Goal: Transaction & Acquisition: Purchase product/service

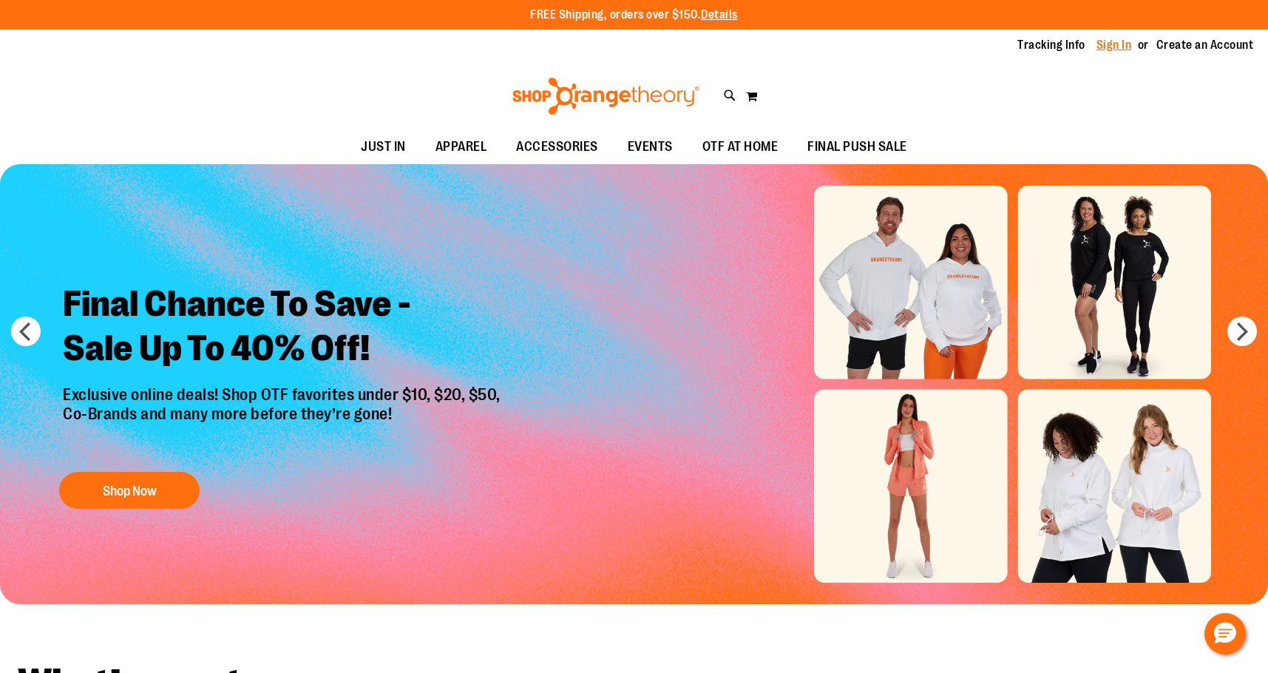
click at [1112, 46] on link "Sign In" at bounding box center [1114, 45] width 35 height 16
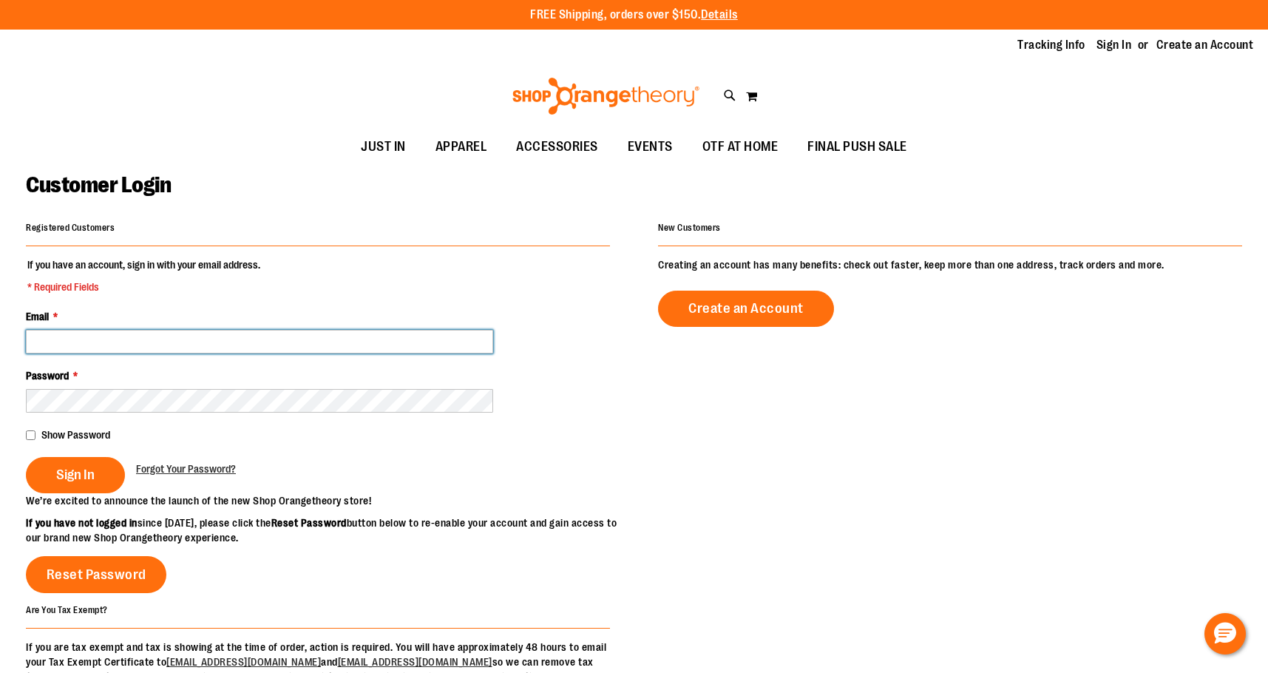
click at [141, 341] on input "Email *" at bounding box center [259, 342] width 467 height 24
click at [365, 424] on fieldset "If you have an account, sign in with your email address. * Required Fields Emai…" at bounding box center [318, 375] width 584 height 236
click at [147, 339] on input "Email *" at bounding box center [259, 342] width 467 height 24
paste input "*****"
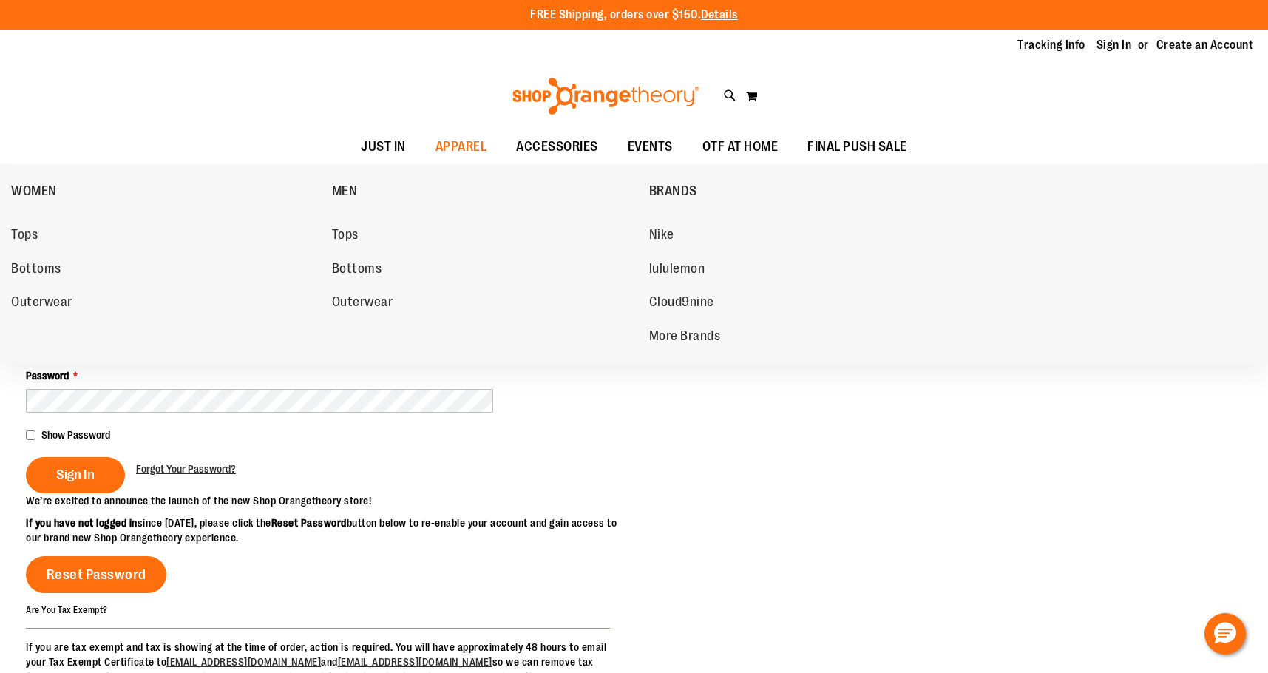
type input "*****"
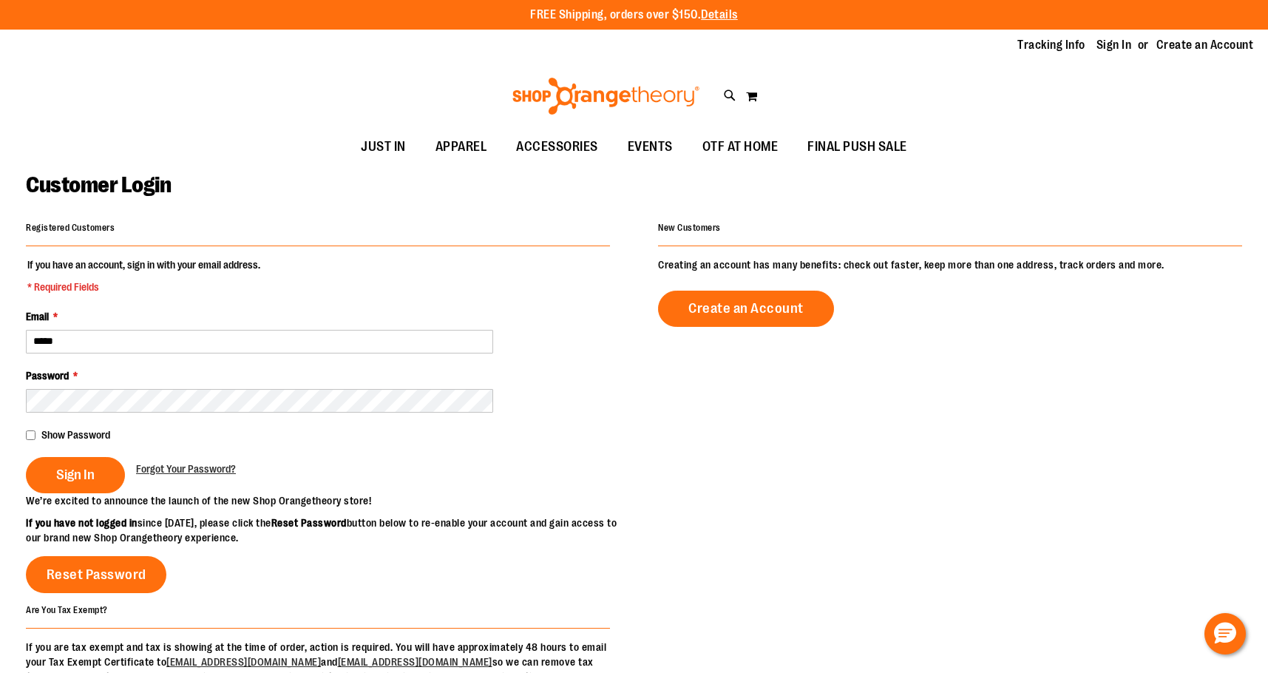
click at [197, 441] on div "Show Password" at bounding box center [318, 434] width 584 height 15
drag, startPoint x: 161, startPoint y: 352, endPoint x: 10, endPoint y: 342, distance: 151.9
click at [10, 342] on main "Customer Login Registered Customers If you have an account, sign in with your e…" at bounding box center [634, 472] width 1268 height 616
click at [126, 345] on input "Email *" at bounding box center [259, 342] width 467 height 24
paste input "*****"
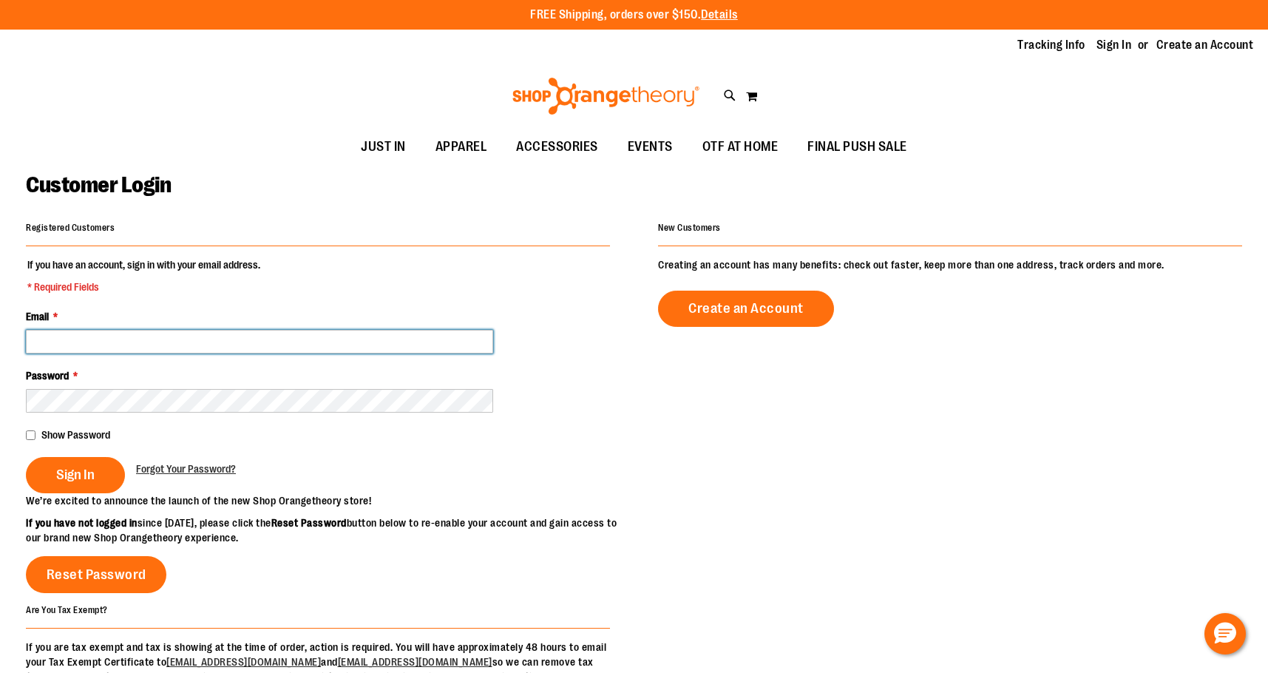
type input "*****"
drag, startPoint x: 165, startPoint y: 352, endPoint x: -35, endPoint y: 325, distance: 201.5
click at [0, 325] on html "Skip to Content The store will not work correctly when cookies are disabled. FR…" at bounding box center [634, 336] width 1268 height 673
click at [87, 335] on input "Email *" at bounding box center [259, 342] width 467 height 24
paste input "*****"
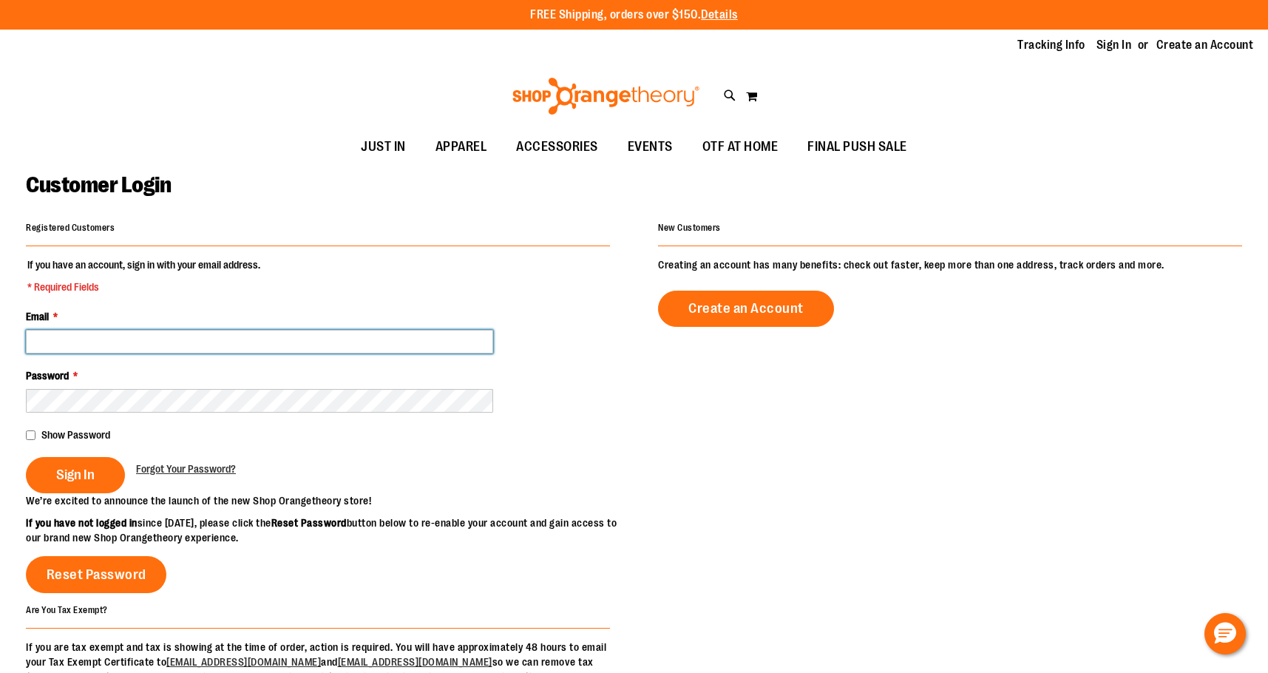
type input "*****"
drag, startPoint x: 99, startPoint y: 350, endPoint x: -60, endPoint y: 334, distance: 159.7
click at [0, 334] on html "Skip to Content The store will not work correctly when cookies are disabled. FR…" at bounding box center [634, 336] width 1268 height 673
drag, startPoint x: 126, startPoint y: 353, endPoint x: -60, endPoint y: 366, distance: 186.1
click at [0, 366] on html "Skip to Content The store will not work correctly when cookies are disabled. FR…" at bounding box center [634, 336] width 1268 height 673
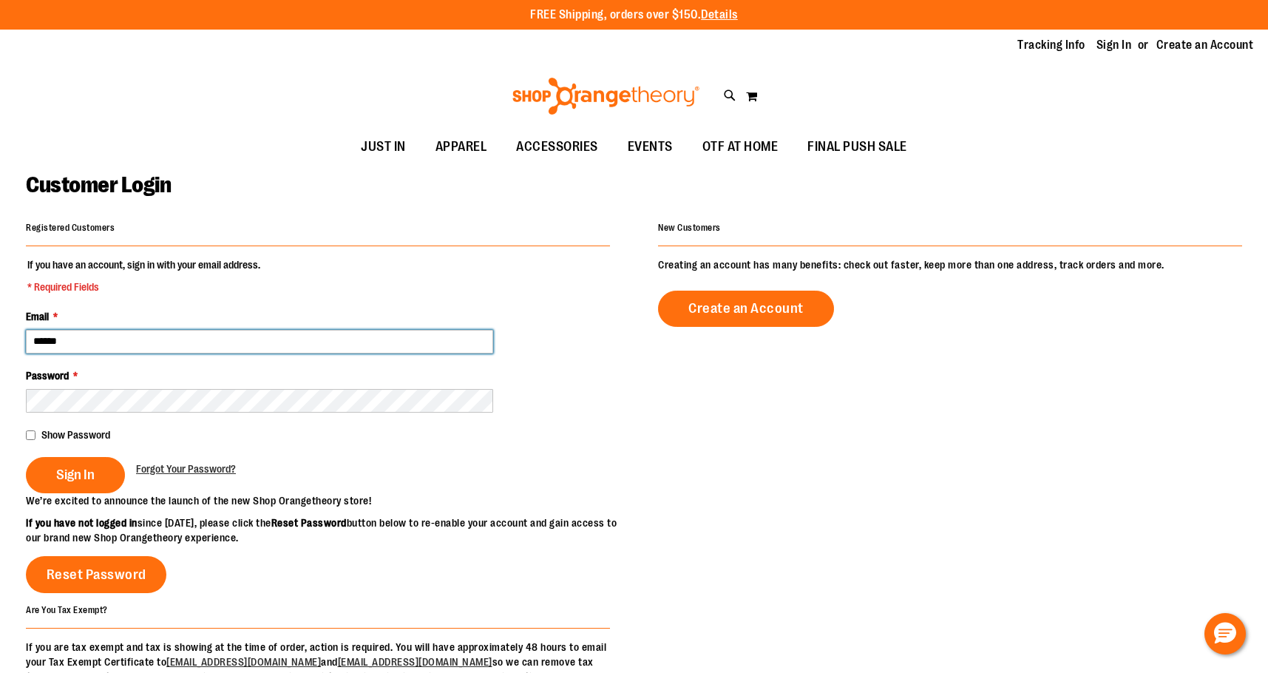
paste input "email"
drag, startPoint x: 226, startPoint y: 351, endPoint x: -60, endPoint y: 353, distance: 285.4
click at [0, 353] on html "Skip to Content The store will not work correctly when cookies are disabled. FR…" at bounding box center [634, 336] width 1268 height 673
paste input "email"
drag, startPoint x: 67, startPoint y: 346, endPoint x: -60, endPoint y: 348, distance: 126.5
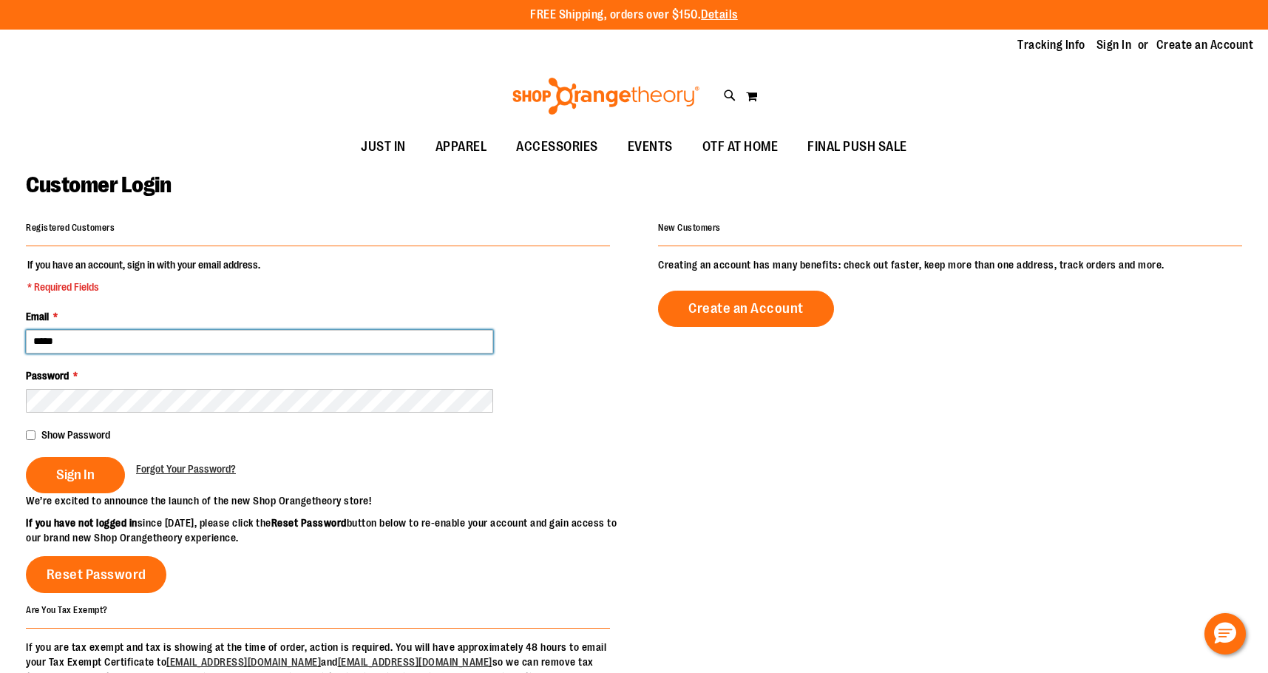
click at [0, 348] on html "Skip to Content The store will not work correctly when cookies are disabled. FR…" at bounding box center [634, 336] width 1268 height 673
type input "**********"
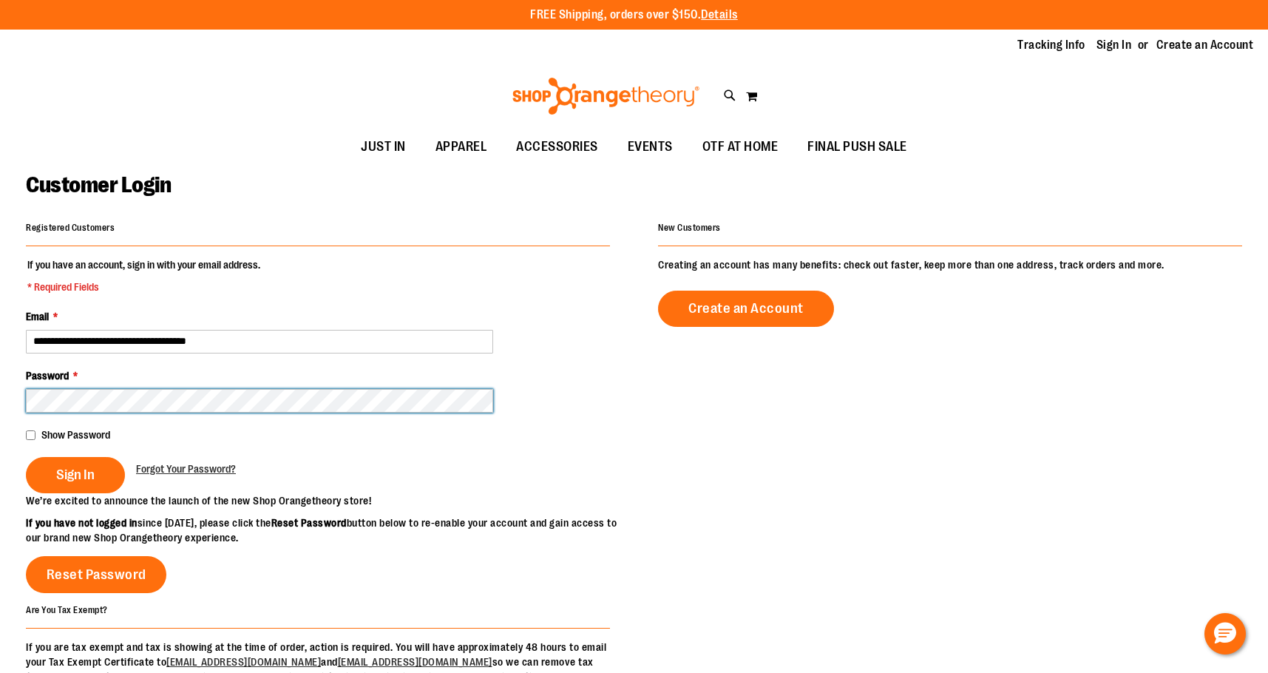
click at [26, 457] on button "Sign In" at bounding box center [75, 475] width 99 height 36
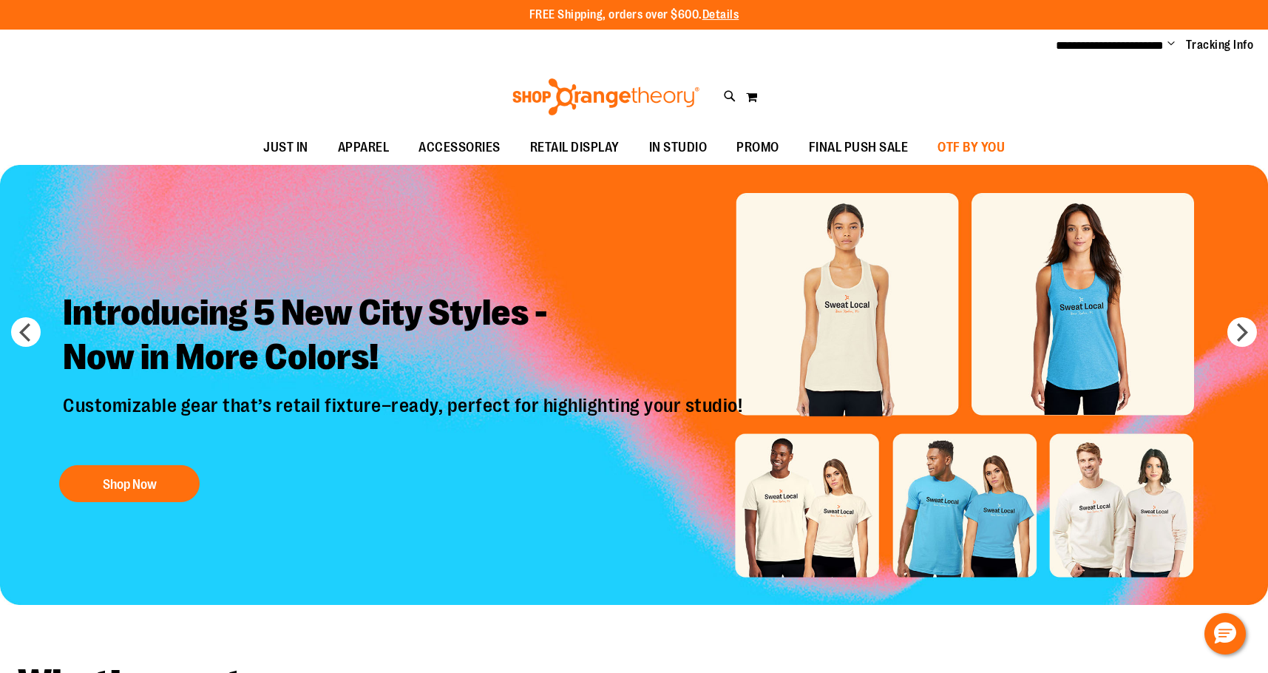
click at [1005, 152] on span "OTF BY YOU" at bounding box center [971, 147] width 67 height 33
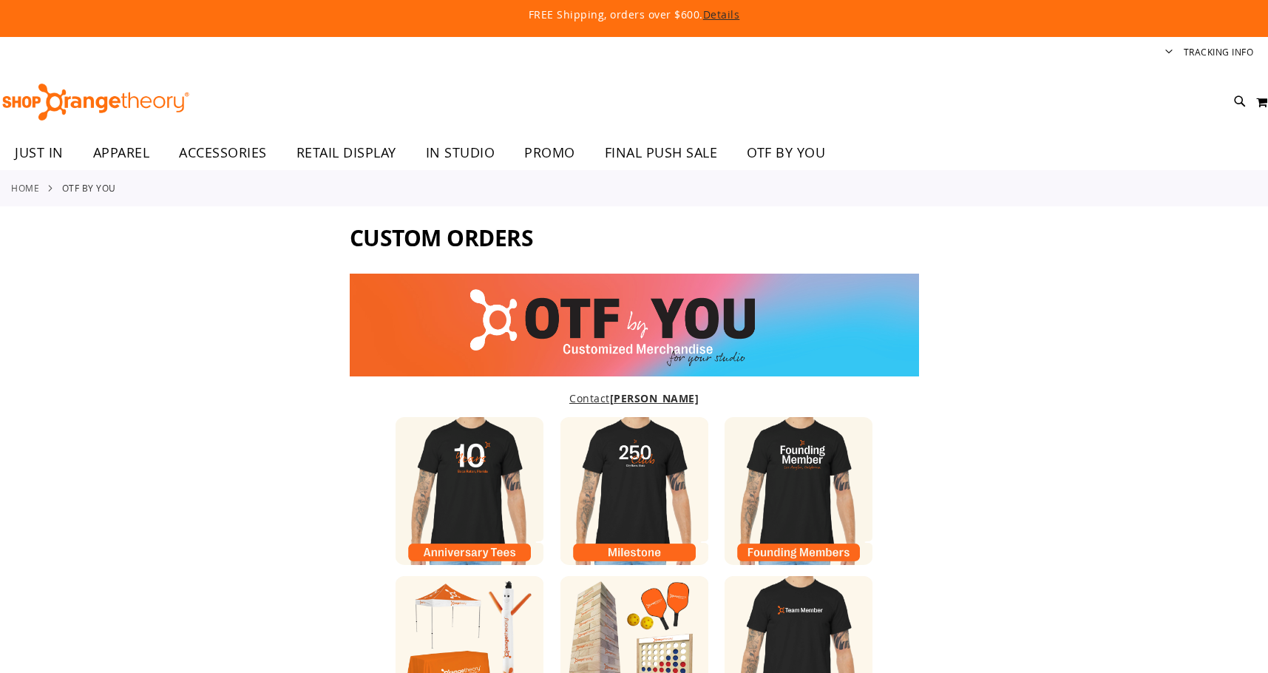
type input "******"
type input "*******"
type input "**********"
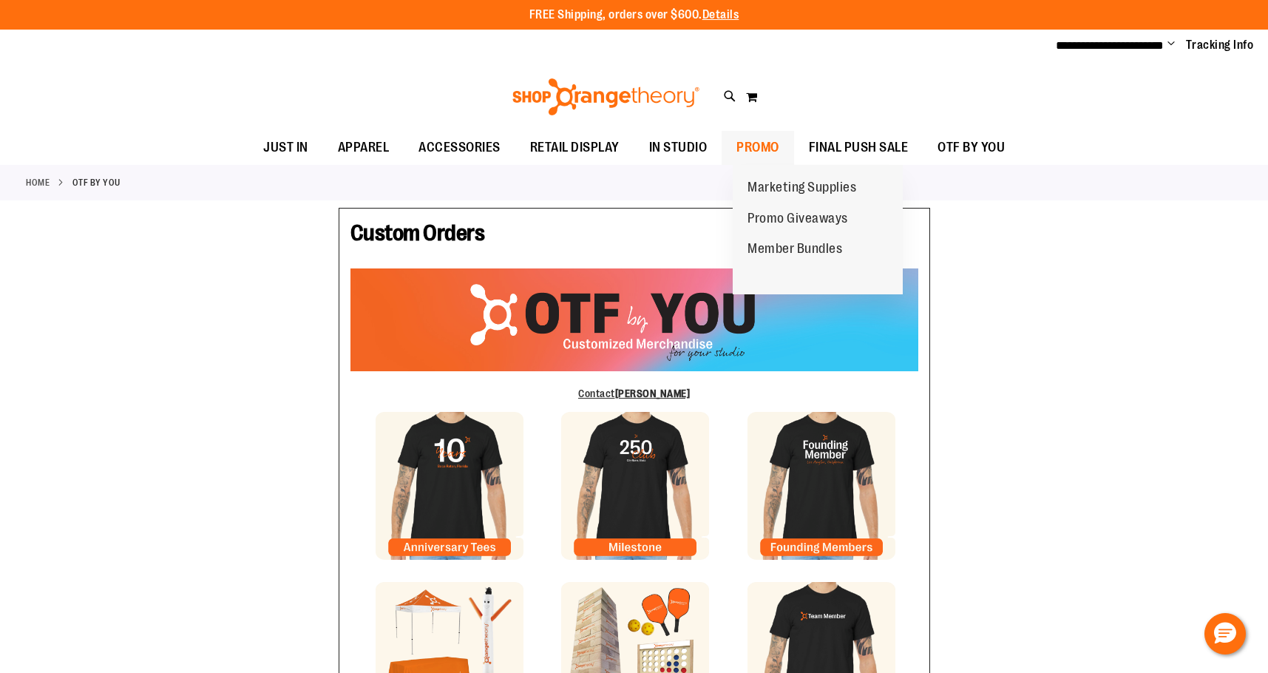
click at [753, 144] on span "PROMO" at bounding box center [758, 147] width 43 height 33
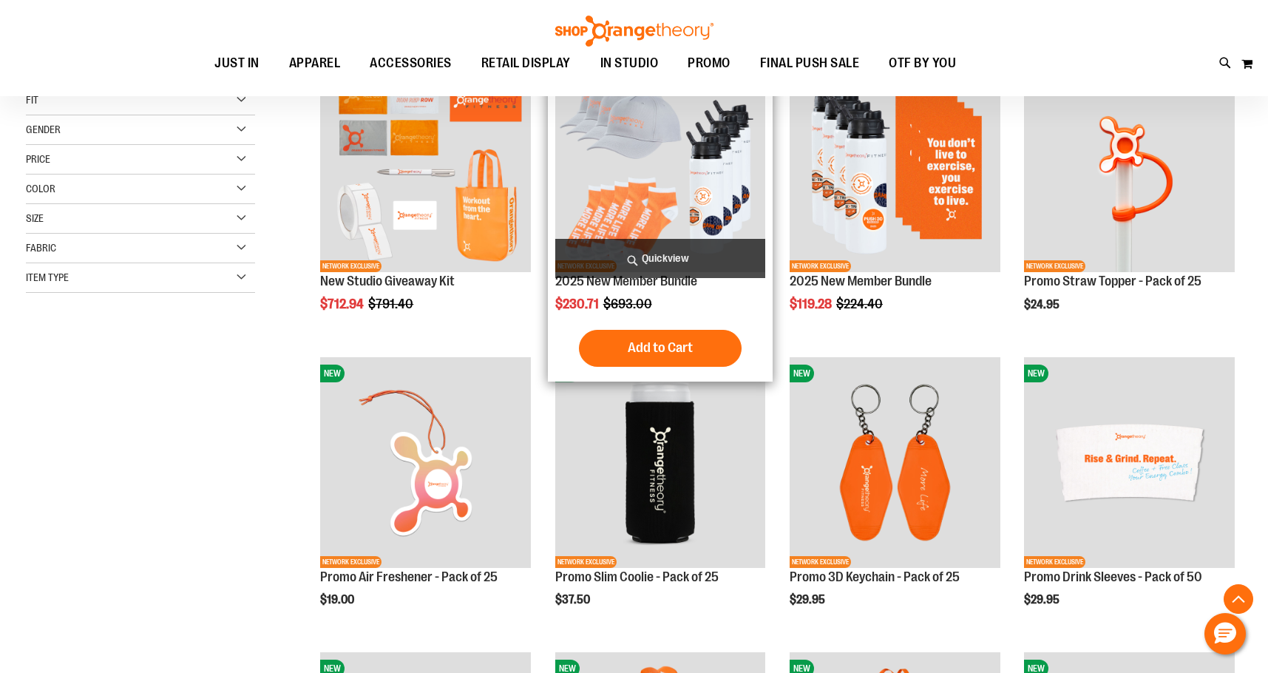
scroll to position [73, 0]
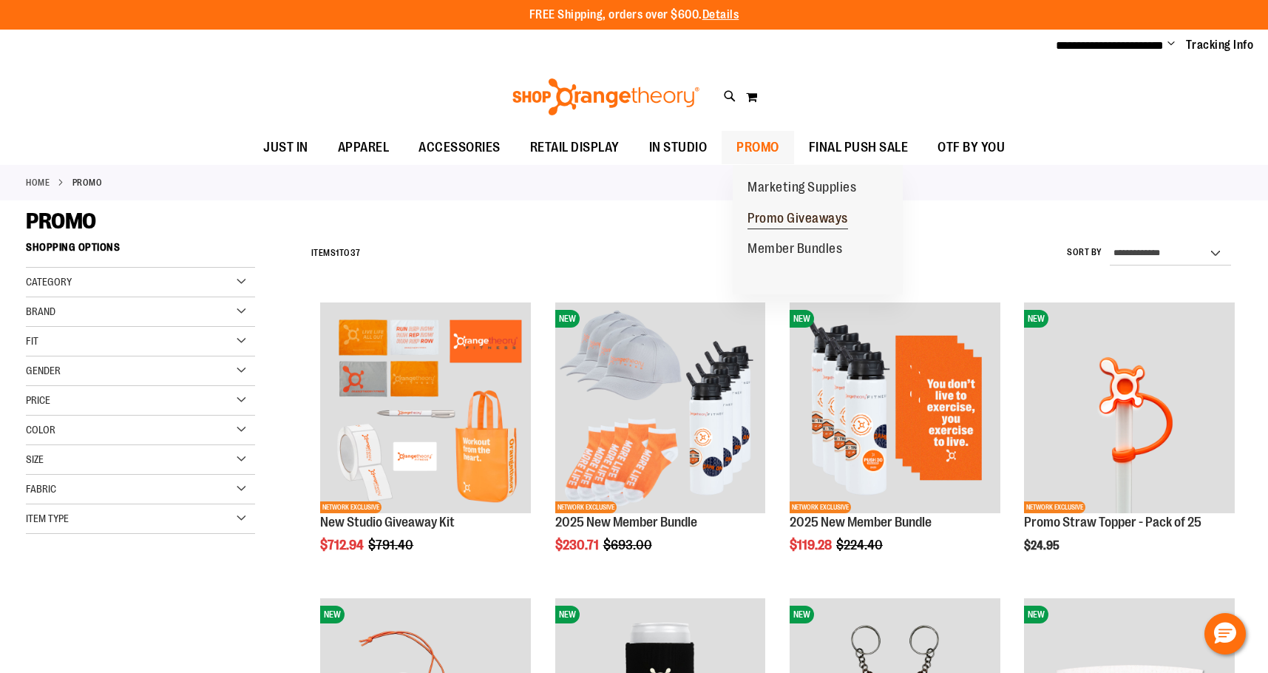
click at [784, 226] on span "Promo Giveaways" at bounding box center [798, 220] width 101 height 18
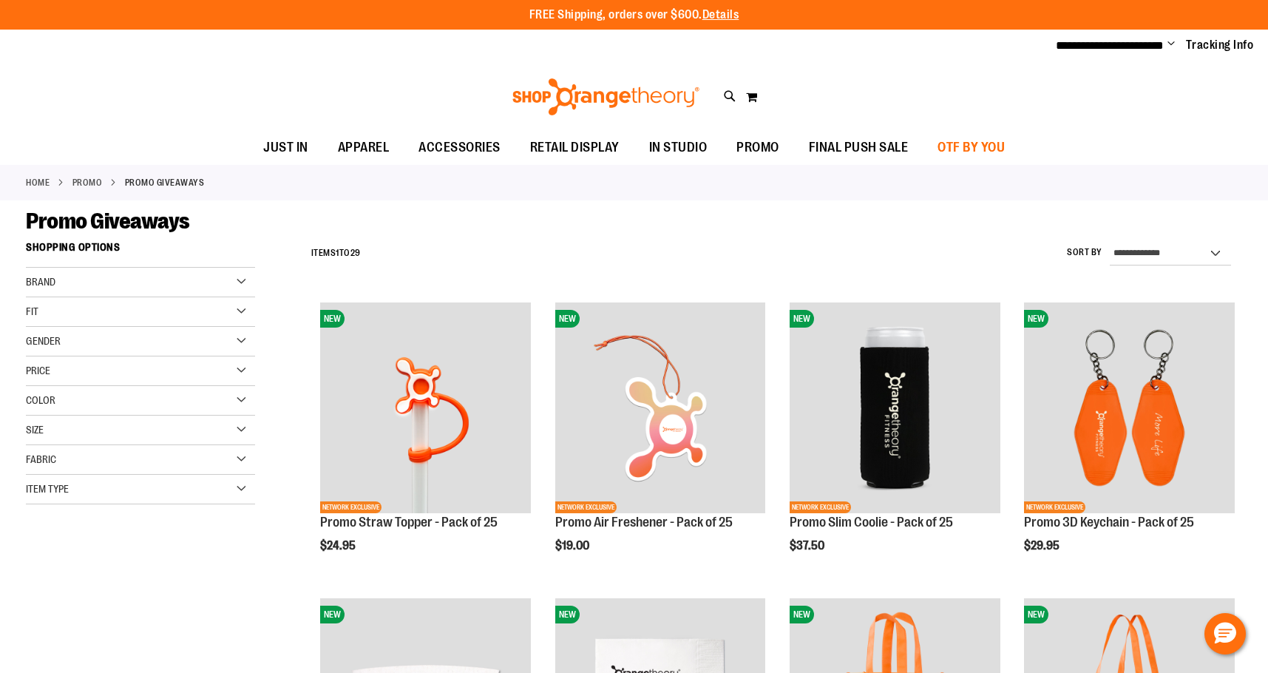
click at [1005, 150] on span "OTF BY YOU" at bounding box center [971, 147] width 67 height 33
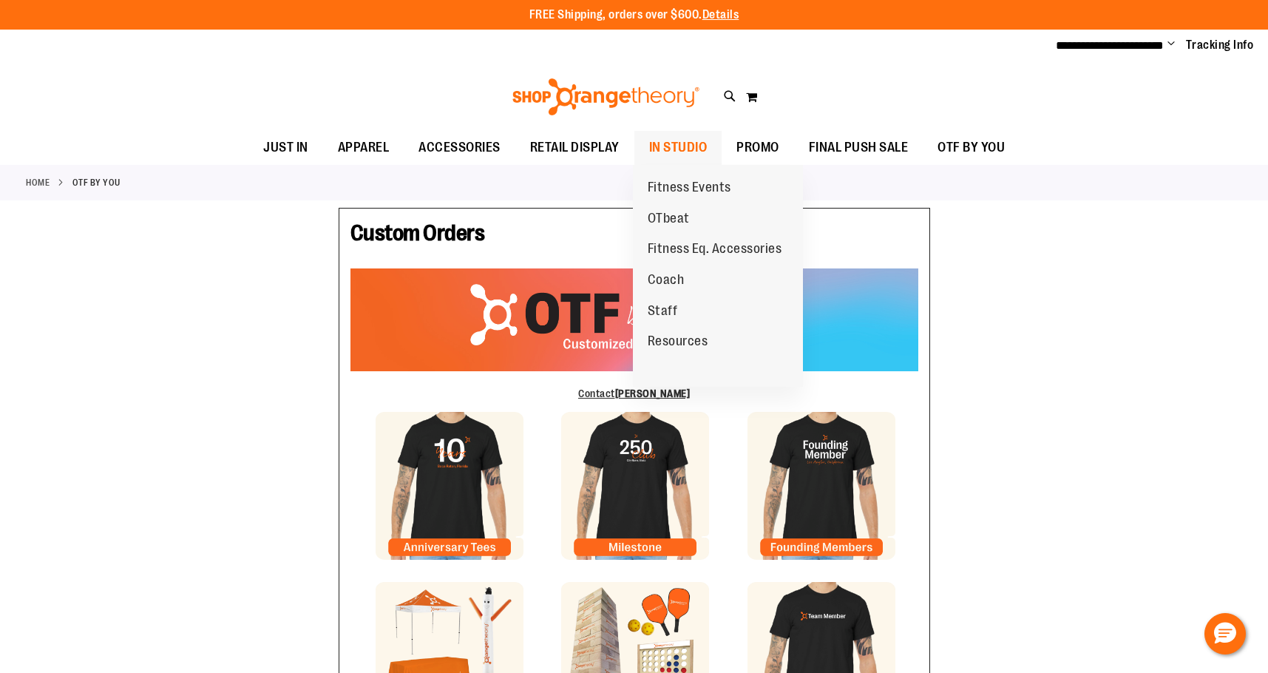
click at [694, 151] on span "IN STUDIO" at bounding box center [678, 147] width 58 height 33
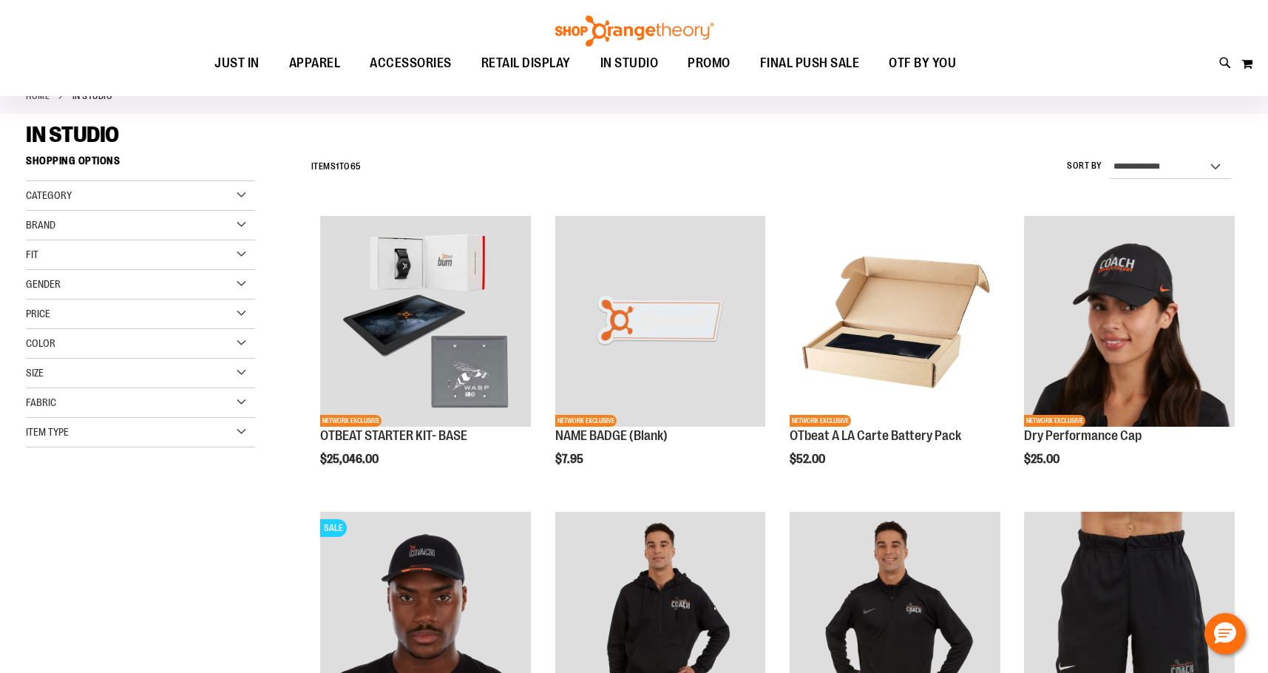
scroll to position [16, 0]
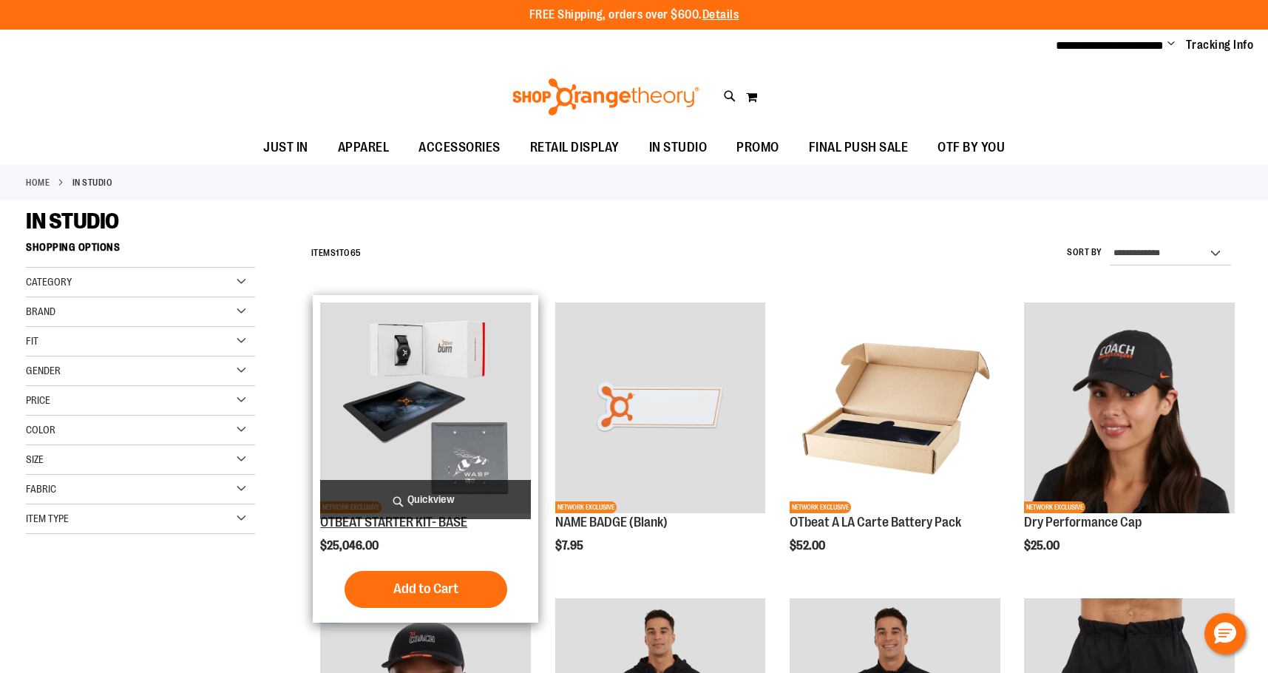
click at [429, 523] on link "OTBEAT STARTER KIT- BASE" at bounding box center [393, 522] width 147 height 15
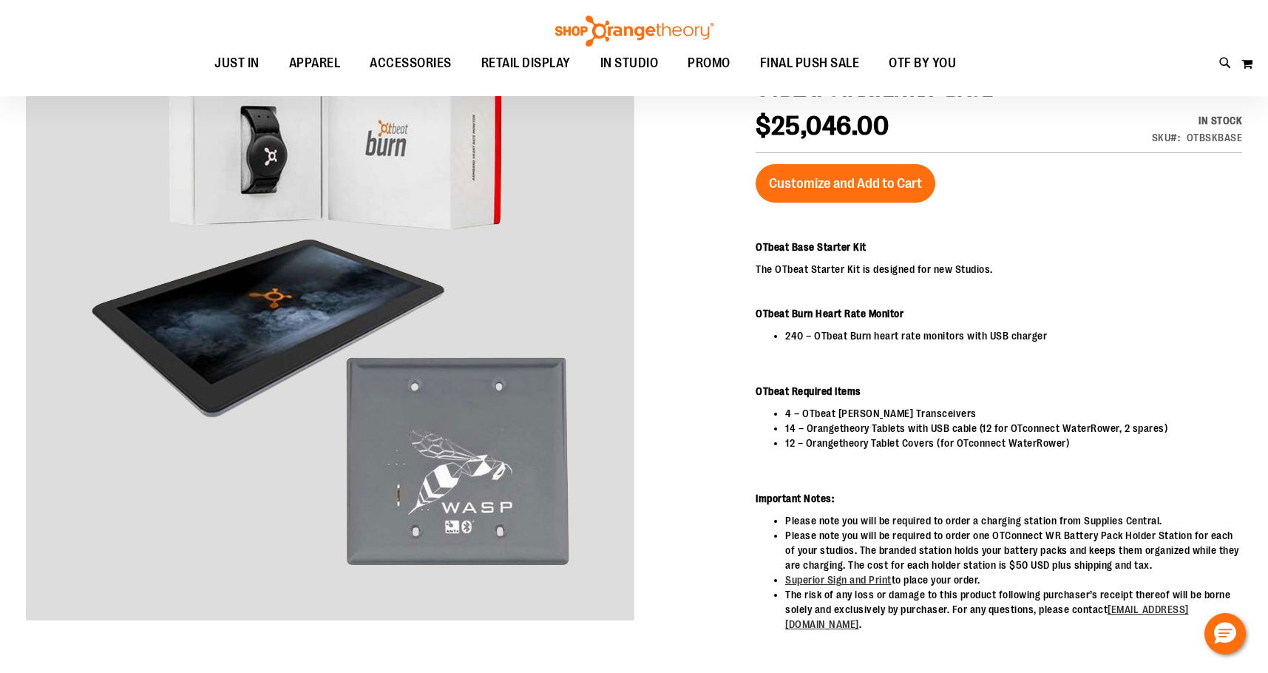
scroll to position [73, 0]
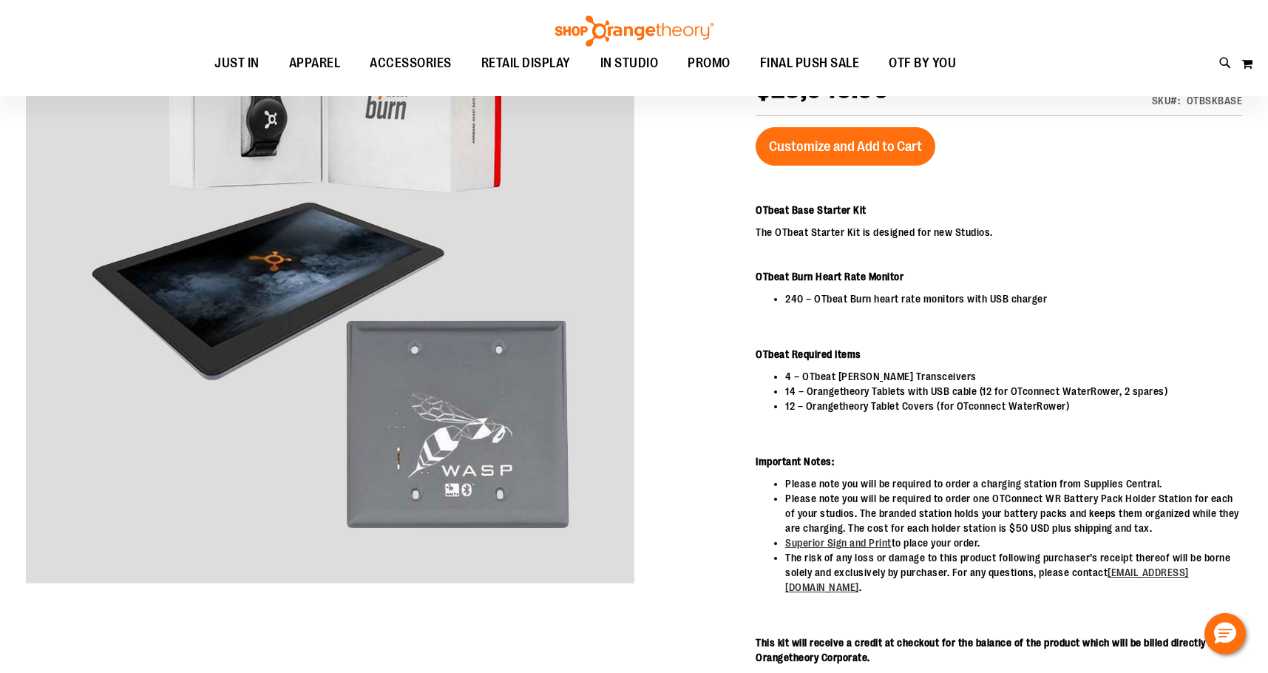
click at [808, 392] on li "14 – Orangetheory Tablets with USB cable (12 for OTconnect WaterRower, 2 spares)" at bounding box center [1013, 391] width 457 height 15
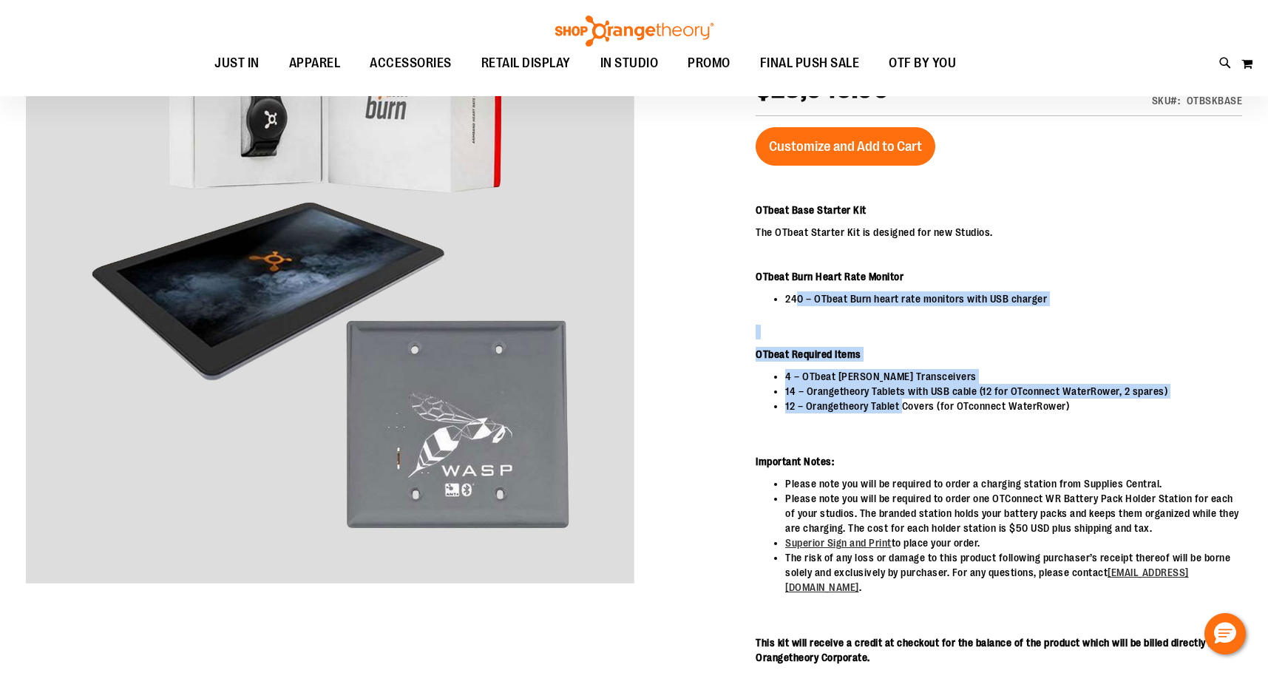
drag, startPoint x: 799, startPoint y: 299, endPoint x: 916, endPoint y: 409, distance: 160.6
click at [916, 409] on div "OTbeat Base Starter Kit The OTbeat Starter Kit is designed for new Studios. OTb…" at bounding box center [999, 434] width 487 height 462
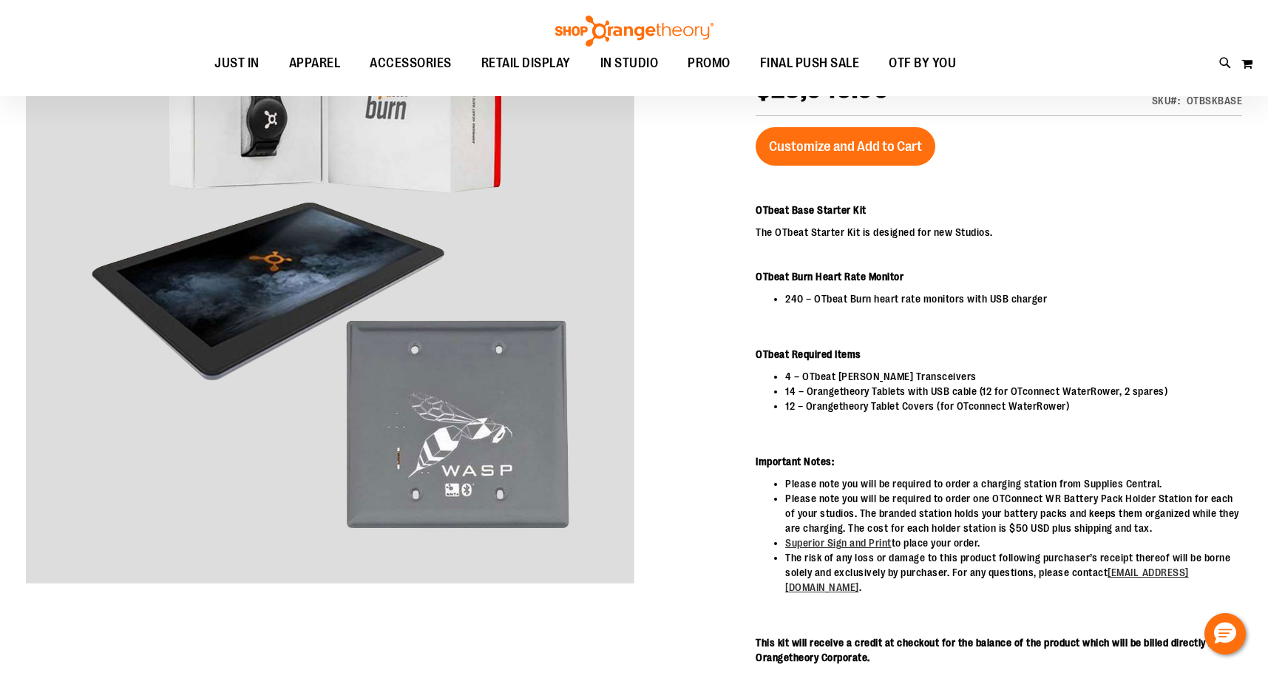
click at [920, 409] on li "12 – Orangetheory Tablet Covers (for OTconnect WaterRower)" at bounding box center [1013, 406] width 457 height 15
click at [929, 299] on li "240 – OTbeat Burn heart rate monitors with USB charger" at bounding box center [1013, 298] width 457 height 15
click at [932, 299] on li "240 – OTbeat Burn heart rate monitors with USB charger" at bounding box center [1013, 298] width 457 height 15
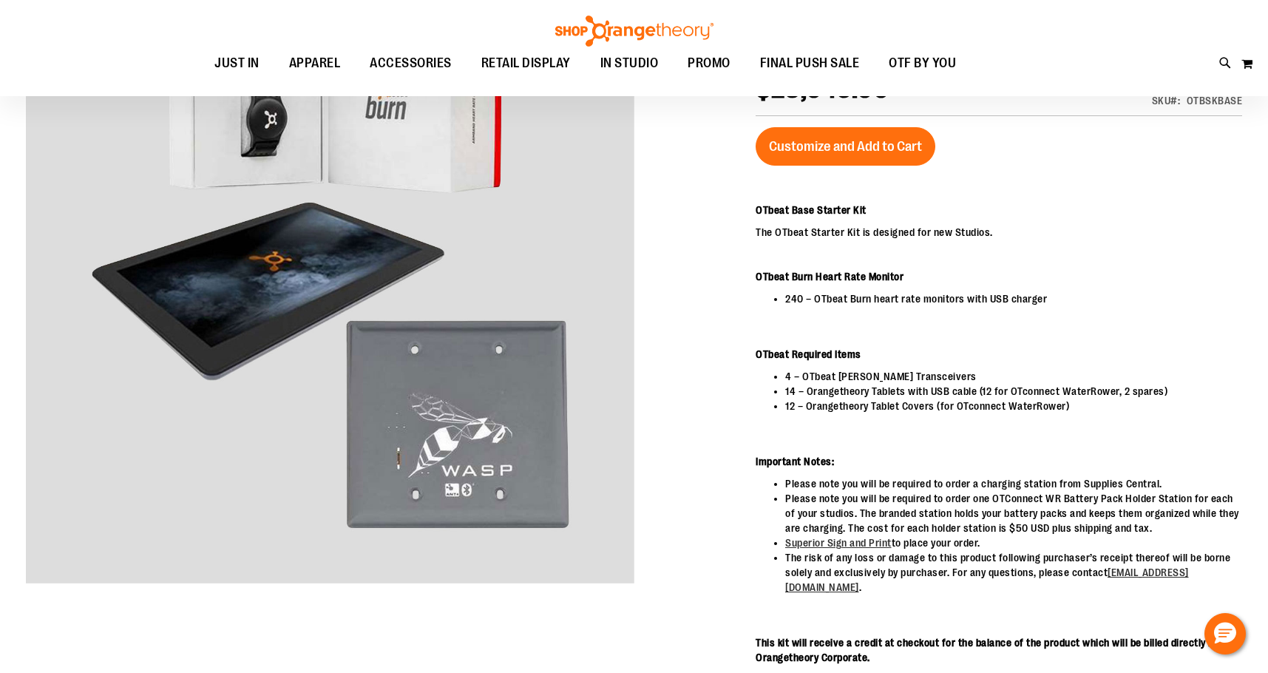
click at [890, 313] on div "OTbeat Base Starter Kit The OTbeat Starter Kit is designed for new Studios. OTb…" at bounding box center [999, 434] width 487 height 462
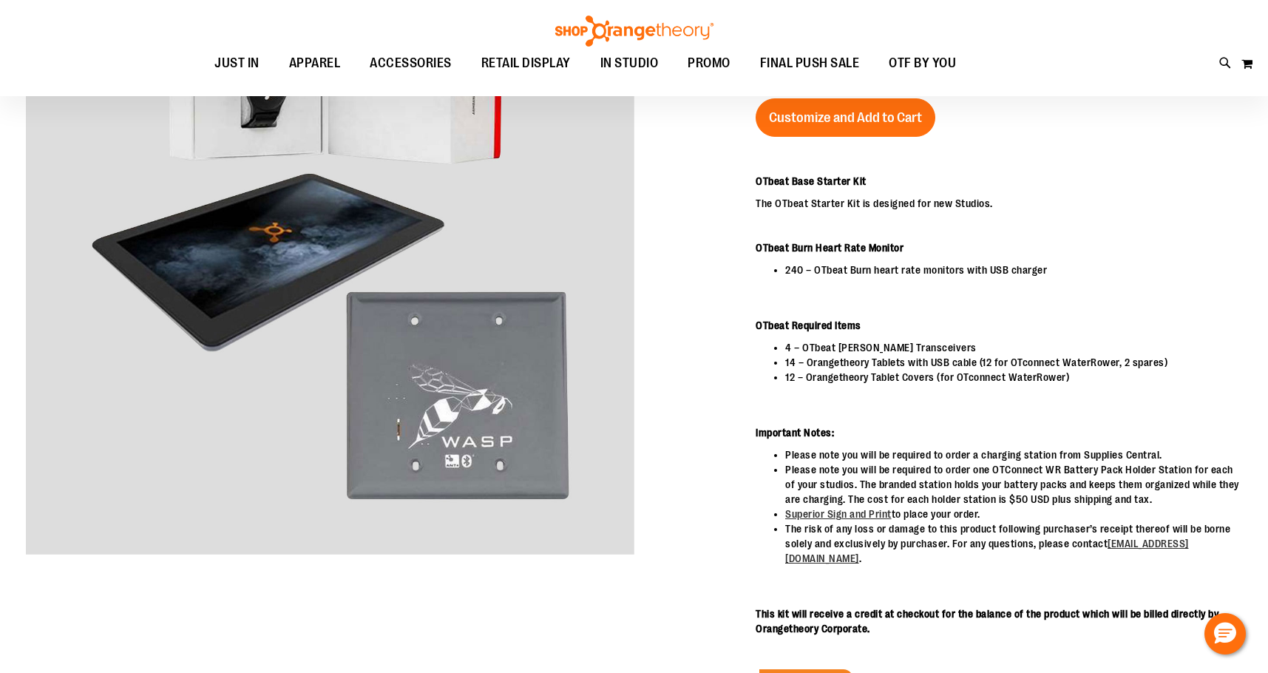
scroll to position [147, 0]
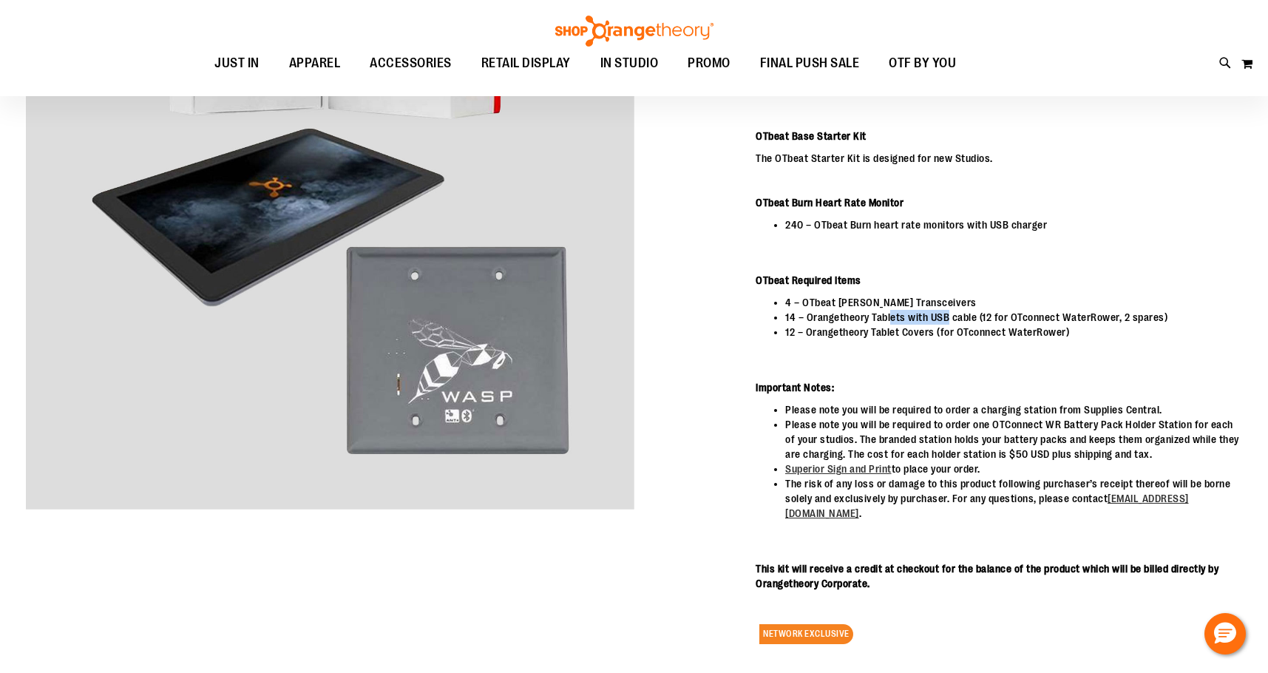
drag, startPoint x: 947, startPoint y: 320, endPoint x: 967, endPoint y: 320, distance: 19.2
click at [967, 320] on li "14 – Orangetheory Tablets with USB cable (12 for OTconnect WaterRower, 2 spares)" at bounding box center [1013, 317] width 457 height 15
click at [922, 385] on p "Important Notes:" at bounding box center [999, 387] width 487 height 15
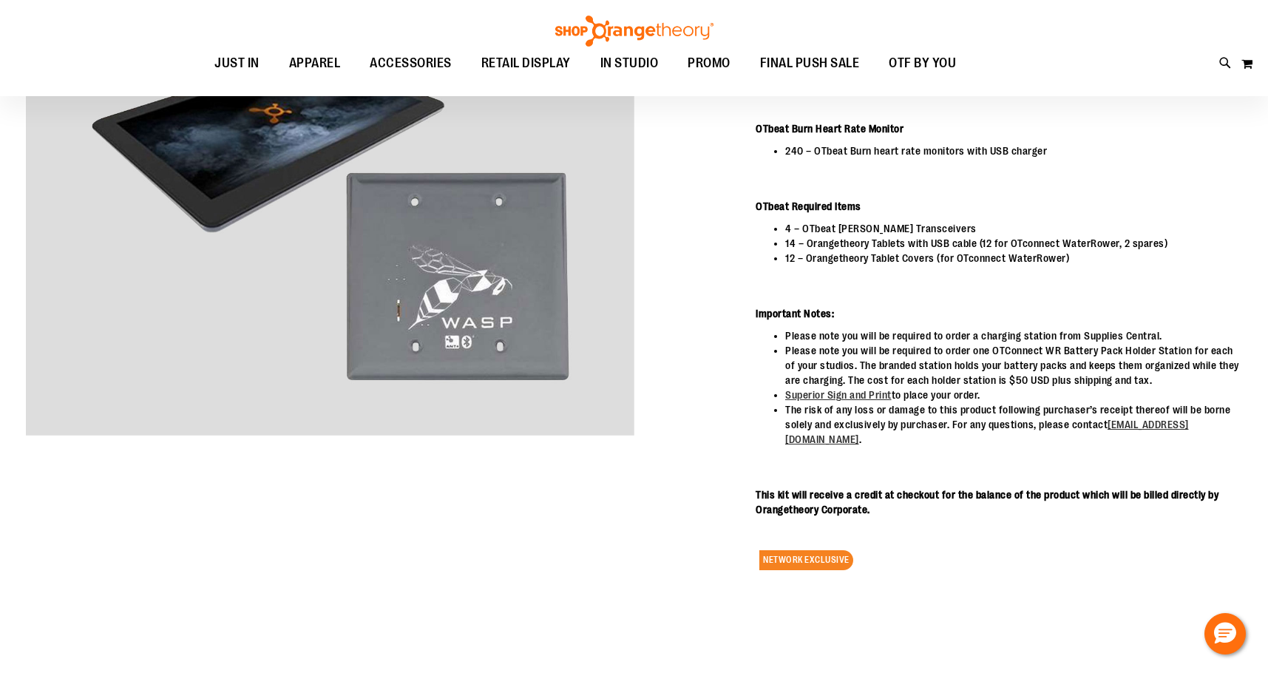
scroll to position [0, 0]
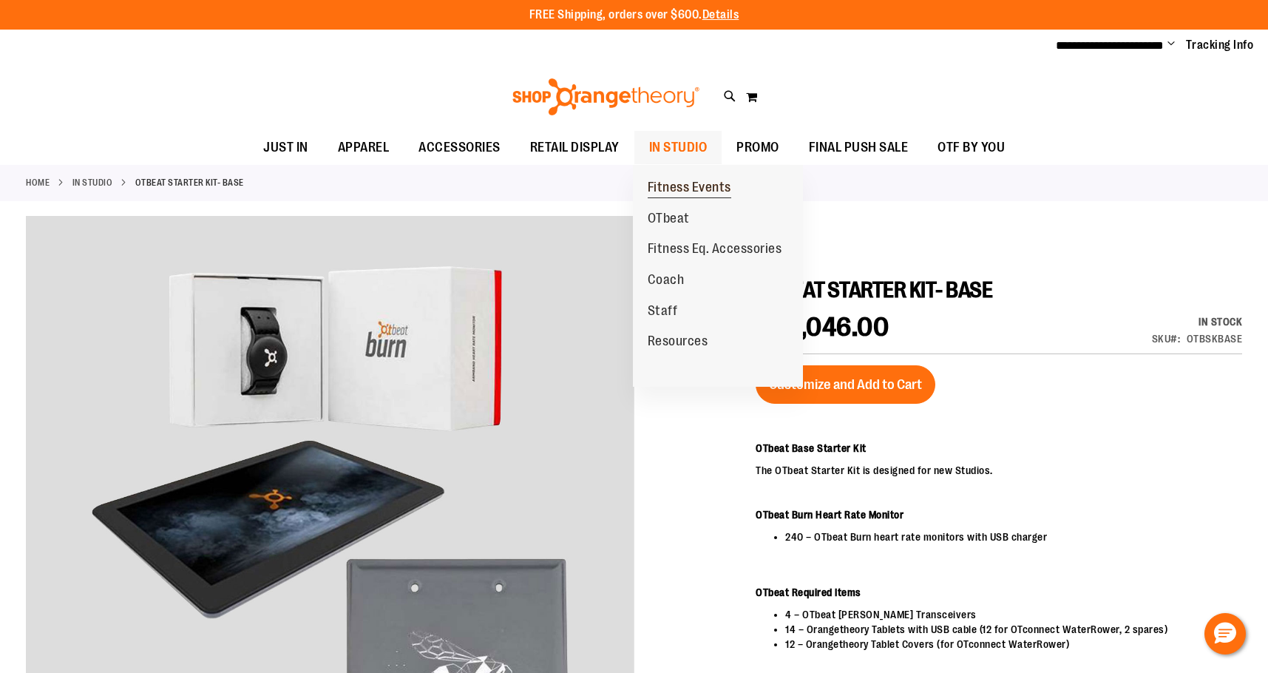
click at [663, 186] on span "Fitness Events" at bounding box center [690, 189] width 84 height 18
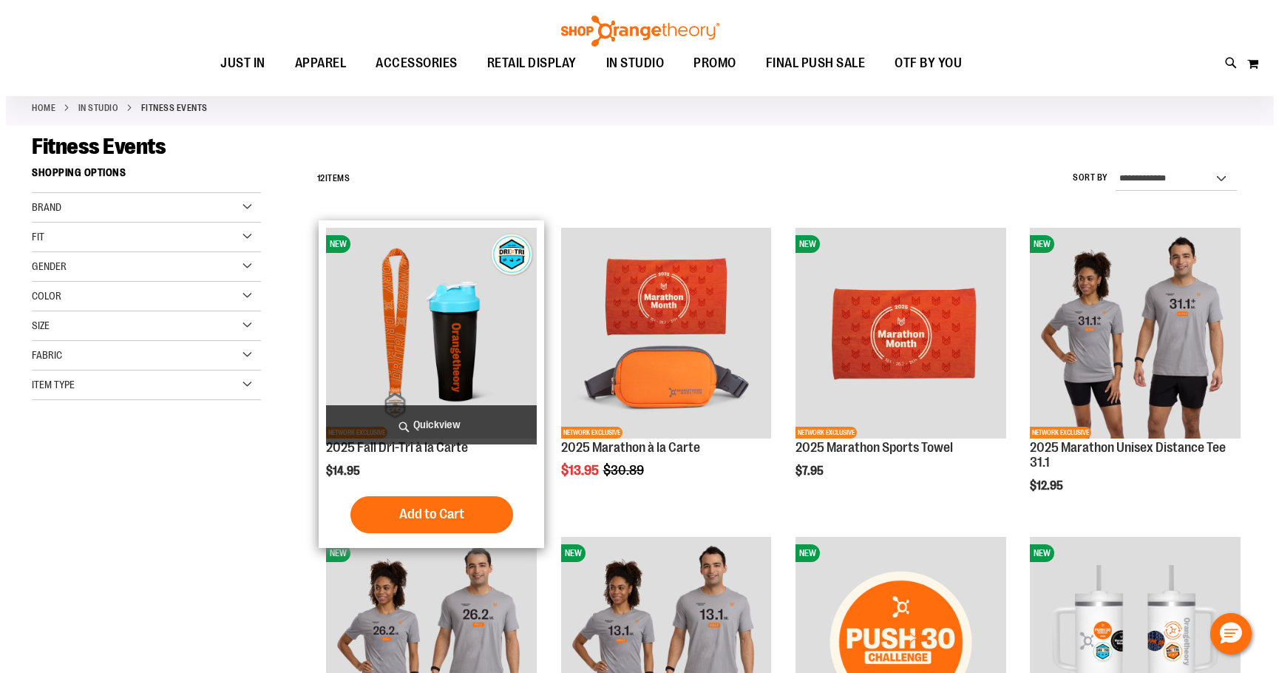
scroll to position [47, 0]
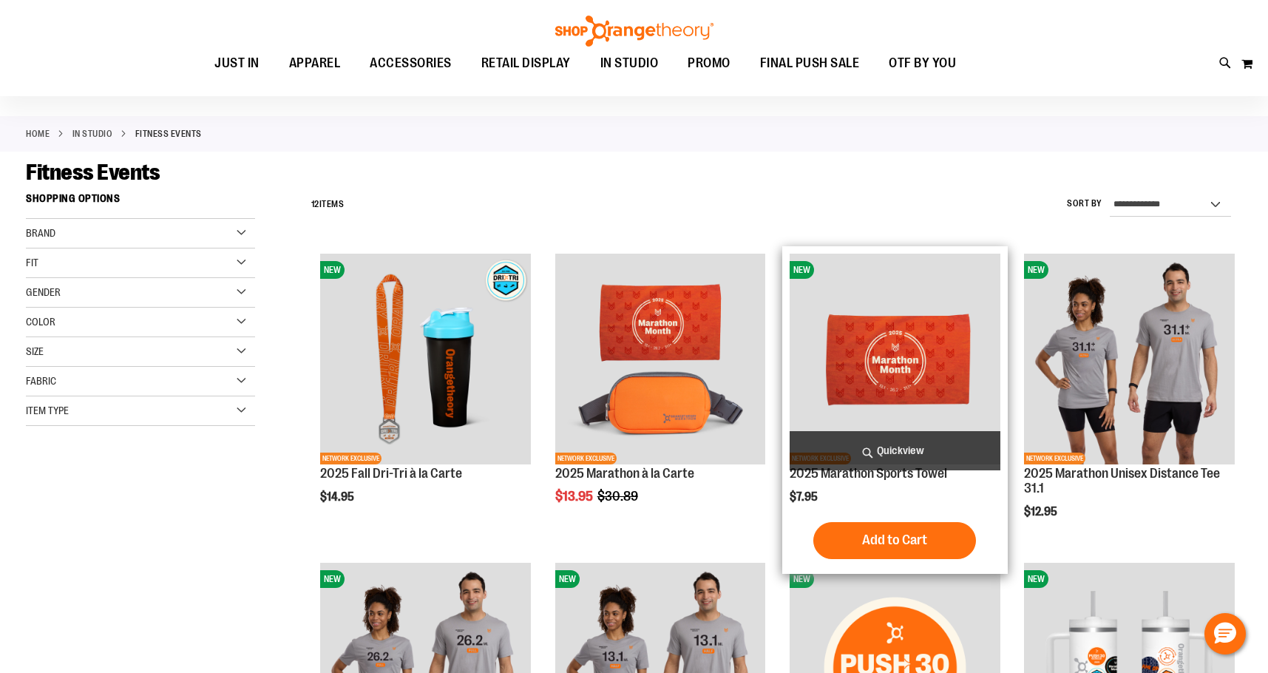
click at [901, 456] on span "Quickview" at bounding box center [895, 450] width 211 height 39
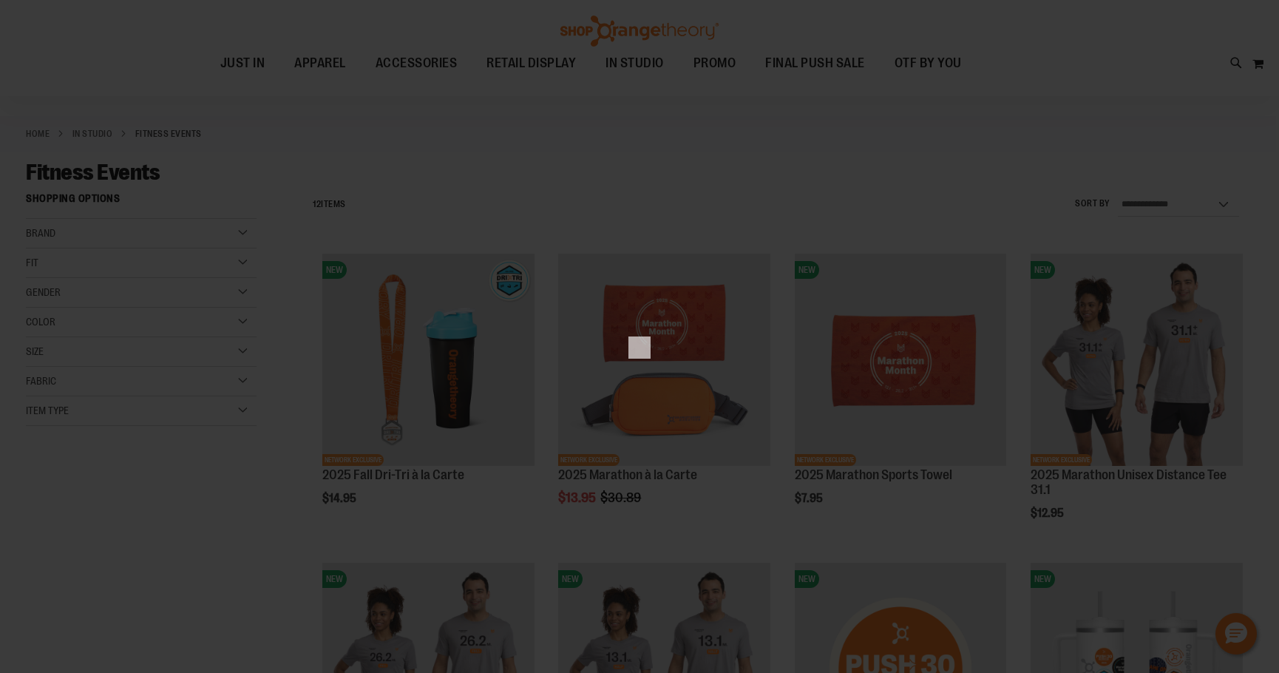
scroll to position [0, 0]
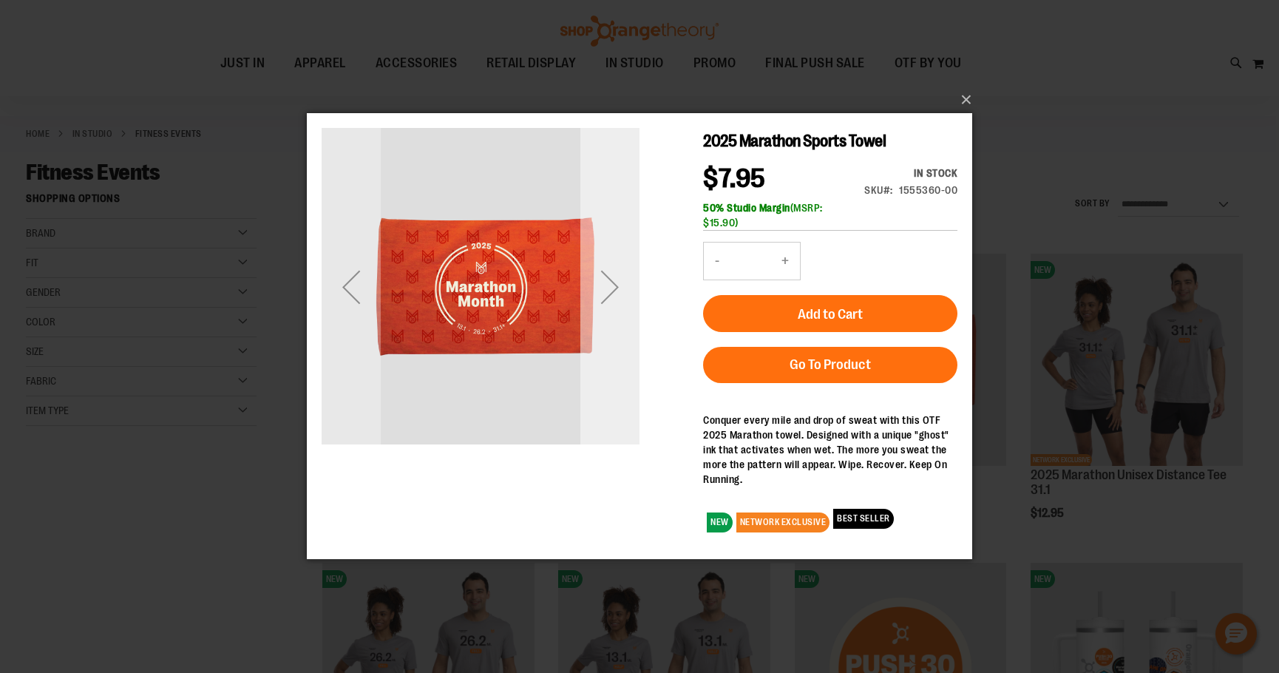
click at [596, 297] on div "Next" at bounding box center [609, 286] width 59 height 59
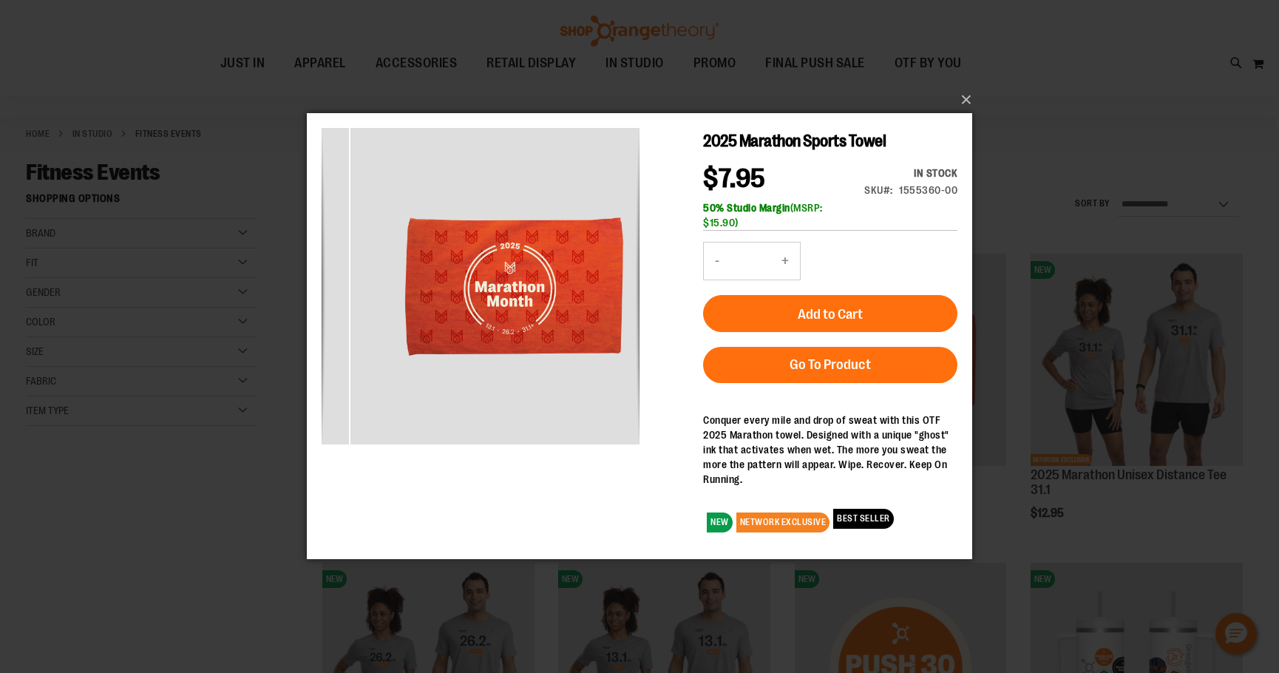
drag, startPoint x: 596, startPoint y: 297, endPoint x: 688, endPoint y: 173, distance: 154.4
click at [686, 173] on div "2025 Marathon Sports Towel $7.95 In stock SKU 1555360-00 50% Studio Margin (MSR…" at bounding box center [640, 239] width 636 height 222
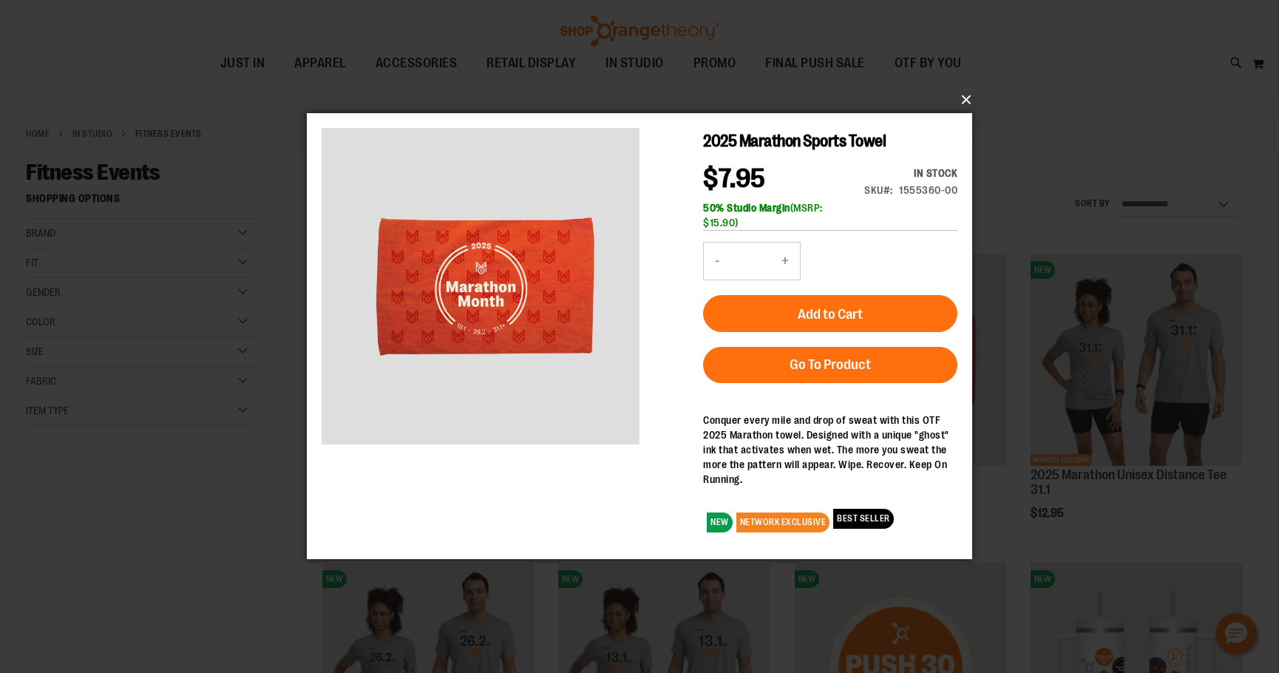
click at [960, 100] on button "×" at bounding box center [644, 100] width 666 height 33
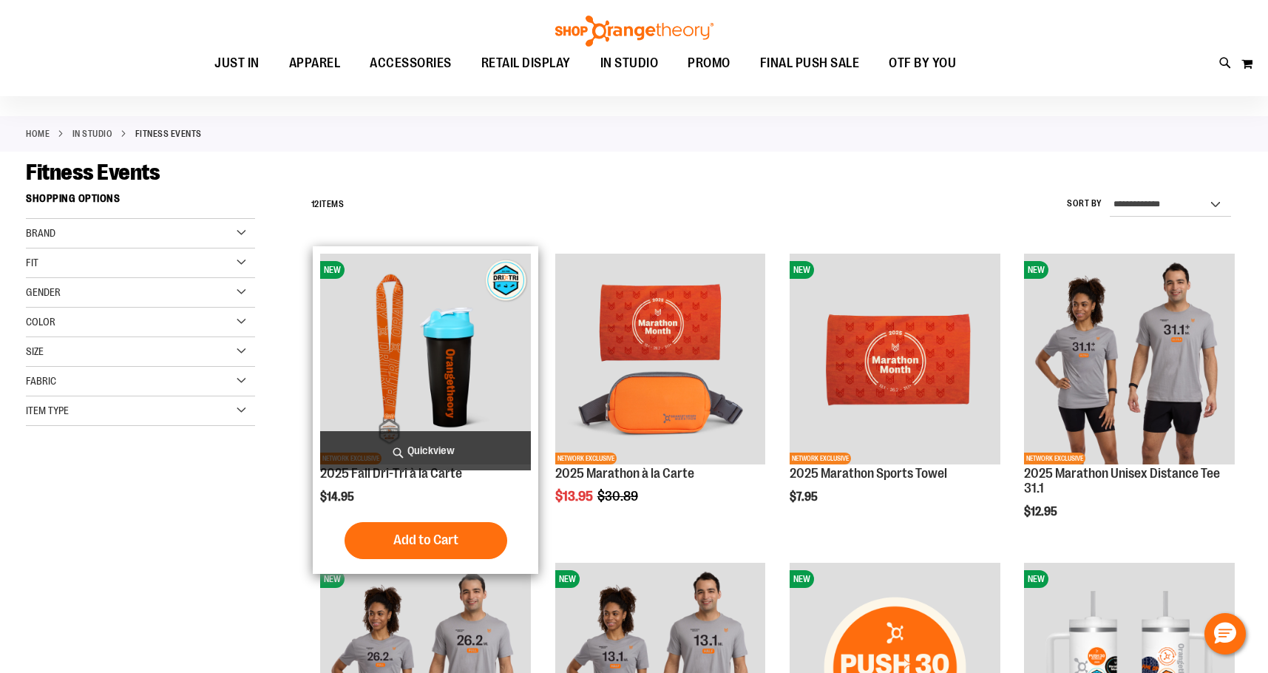
click at [424, 454] on span "Quickview" at bounding box center [425, 450] width 211 height 39
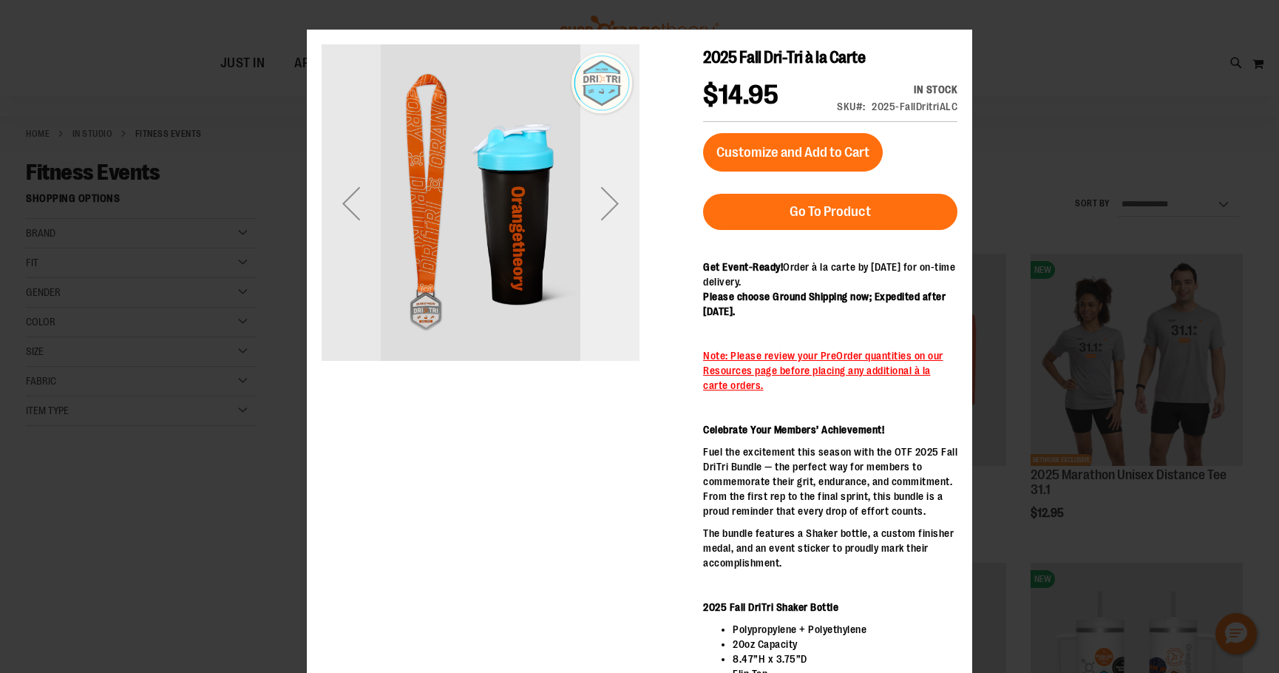
click at [621, 266] on div "Next" at bounding box center [609, 203] width 59 height 318
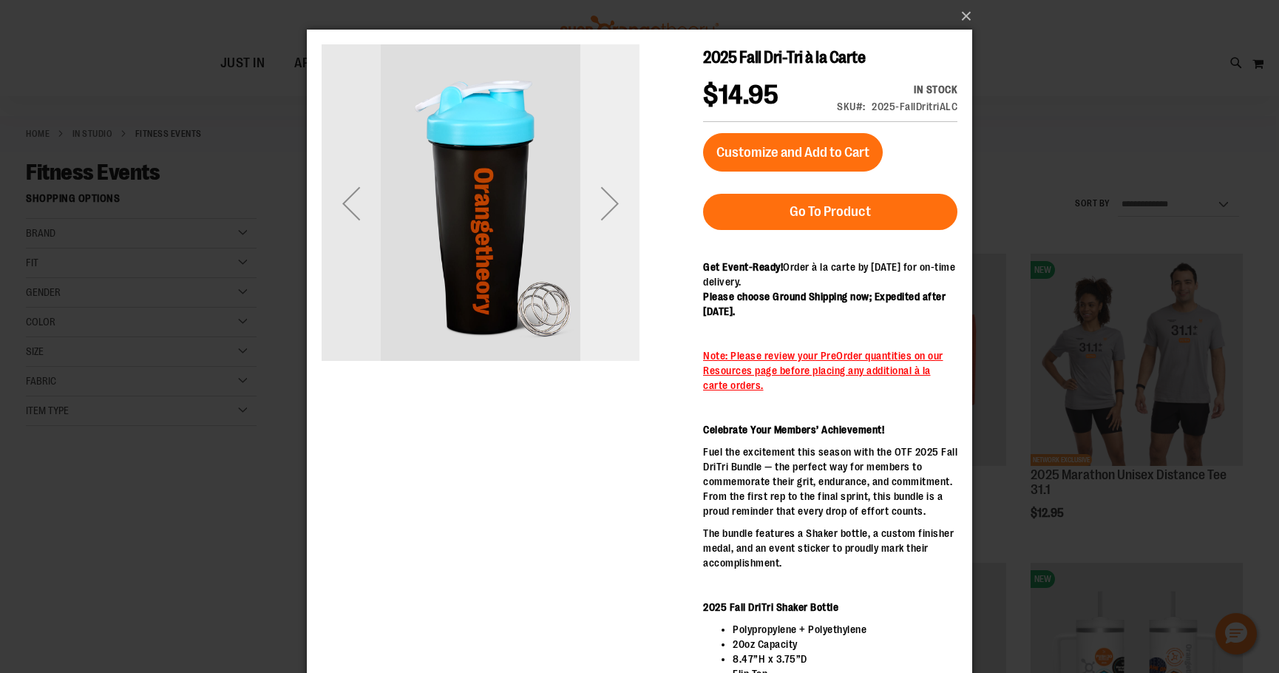
click at [622, 264] on div "Next" at bounding box center [609, 203] width 59 height 318
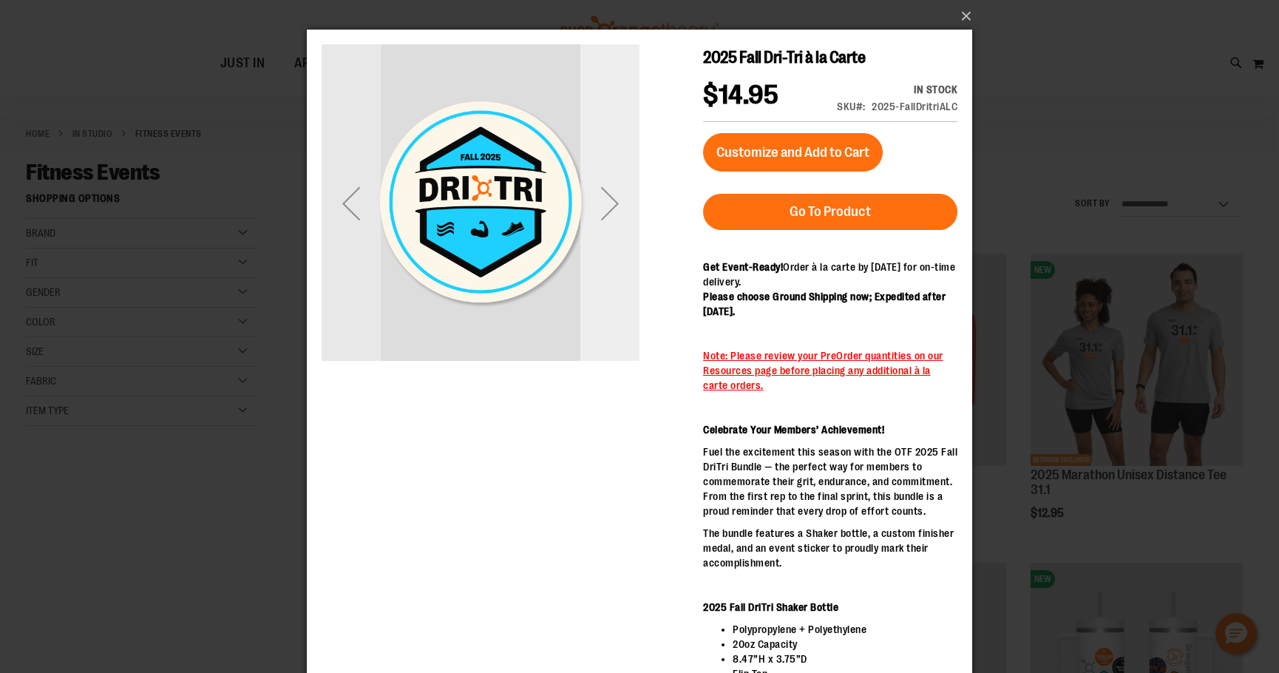
click at [622, 264] on div "Next" at bounding box center [609, 203] width 59 height 318
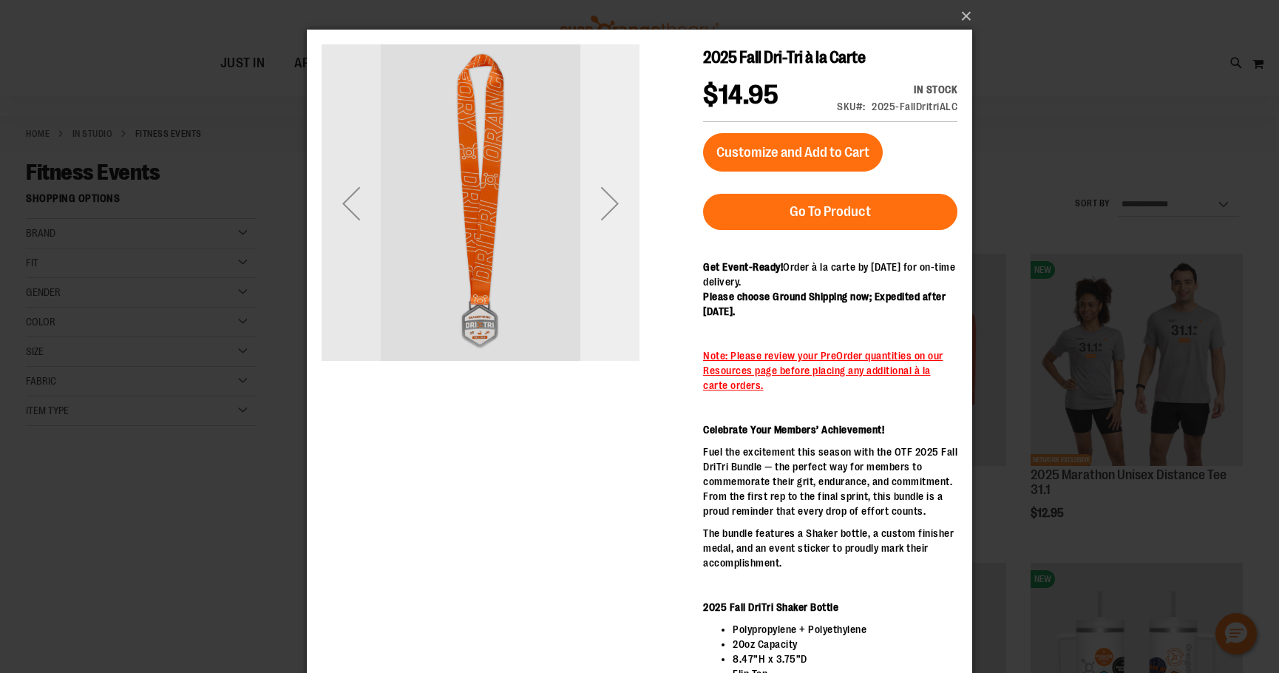
click at [622, 264] on div "Next" at bounding box center [609, 203] width 59 height 318
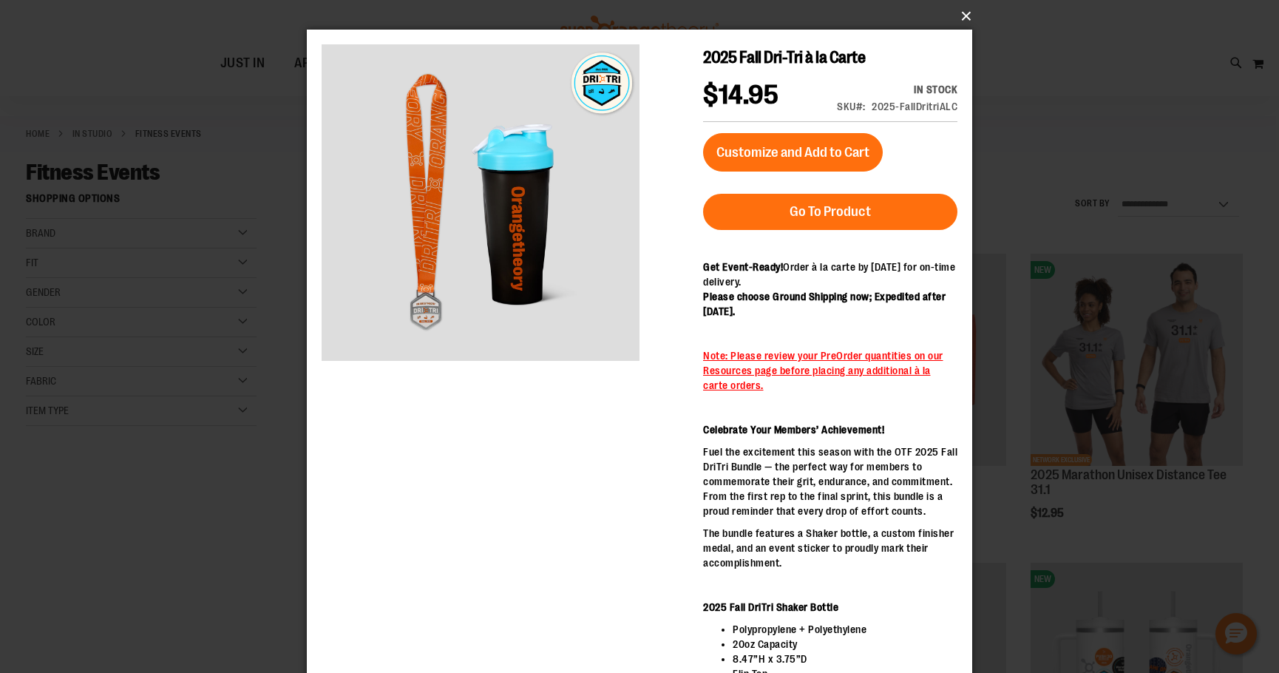
click at [958, 14] on button "×" at bounding box center [644, 16] width 666 height 33
